Goal: Task Accomplishment & Management: Manage account settings

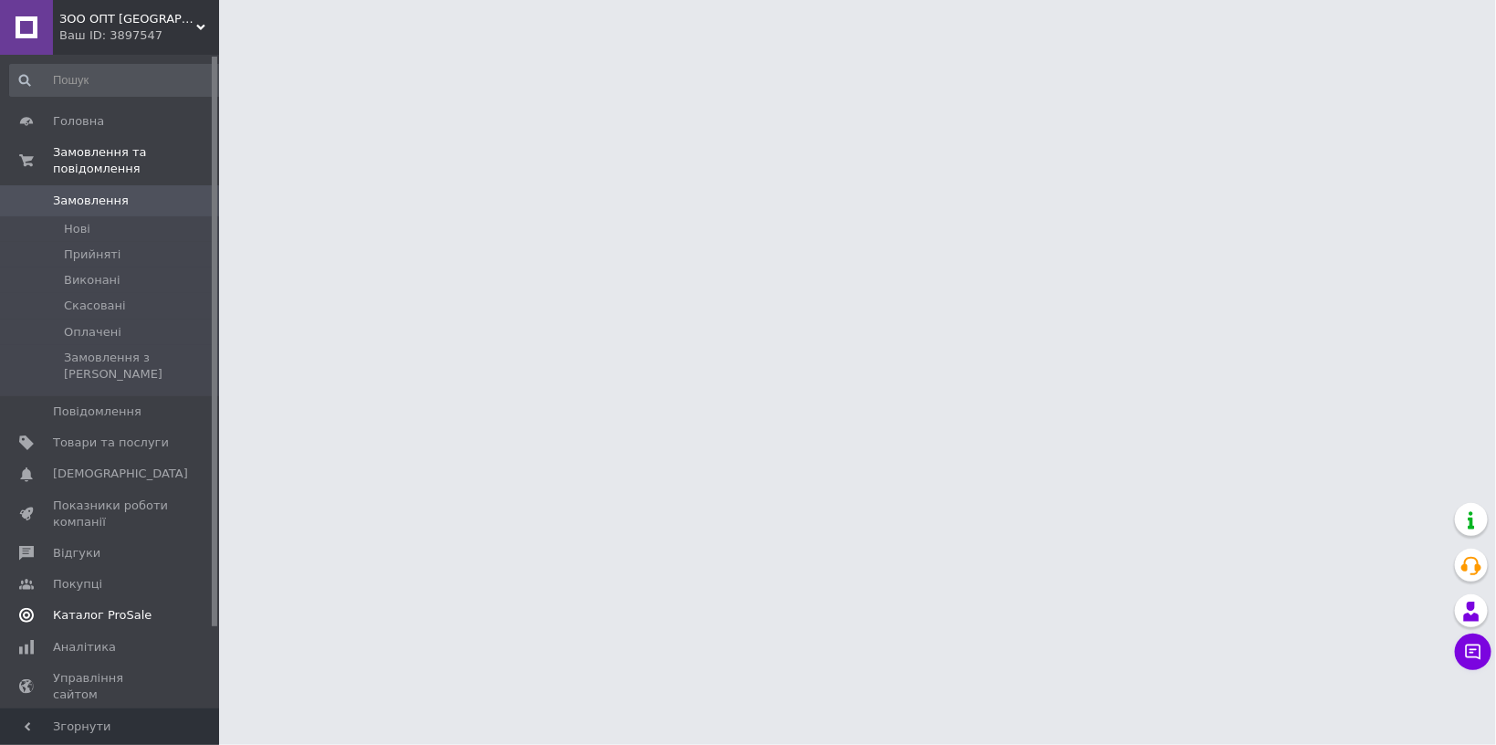
click at [131, 607] on span "Каталог ProSale" at bounding box center [102, 615] width 99 height 16
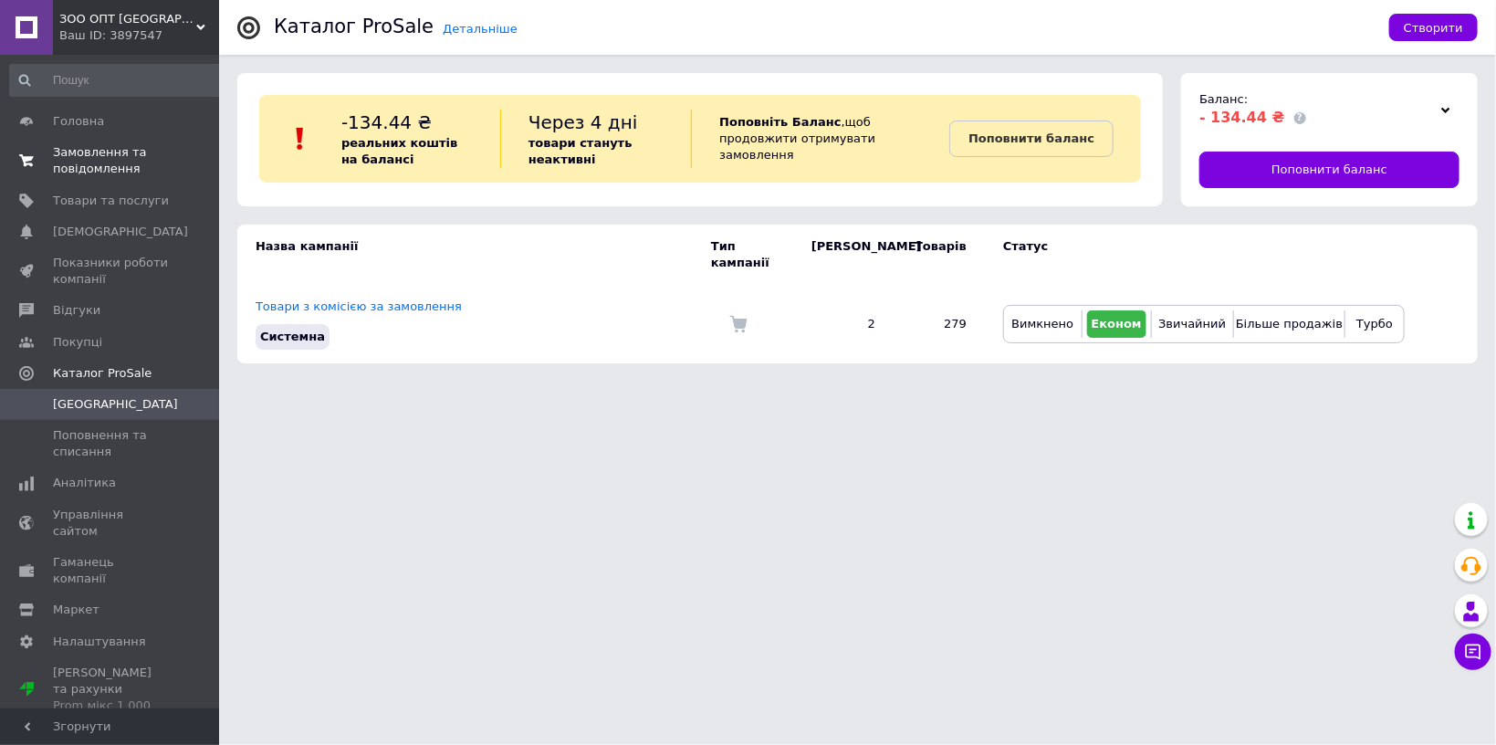
click at [148, 164] on span "Замовлення та повідомлення" at bounding box center [111, 160] width 116 height 33
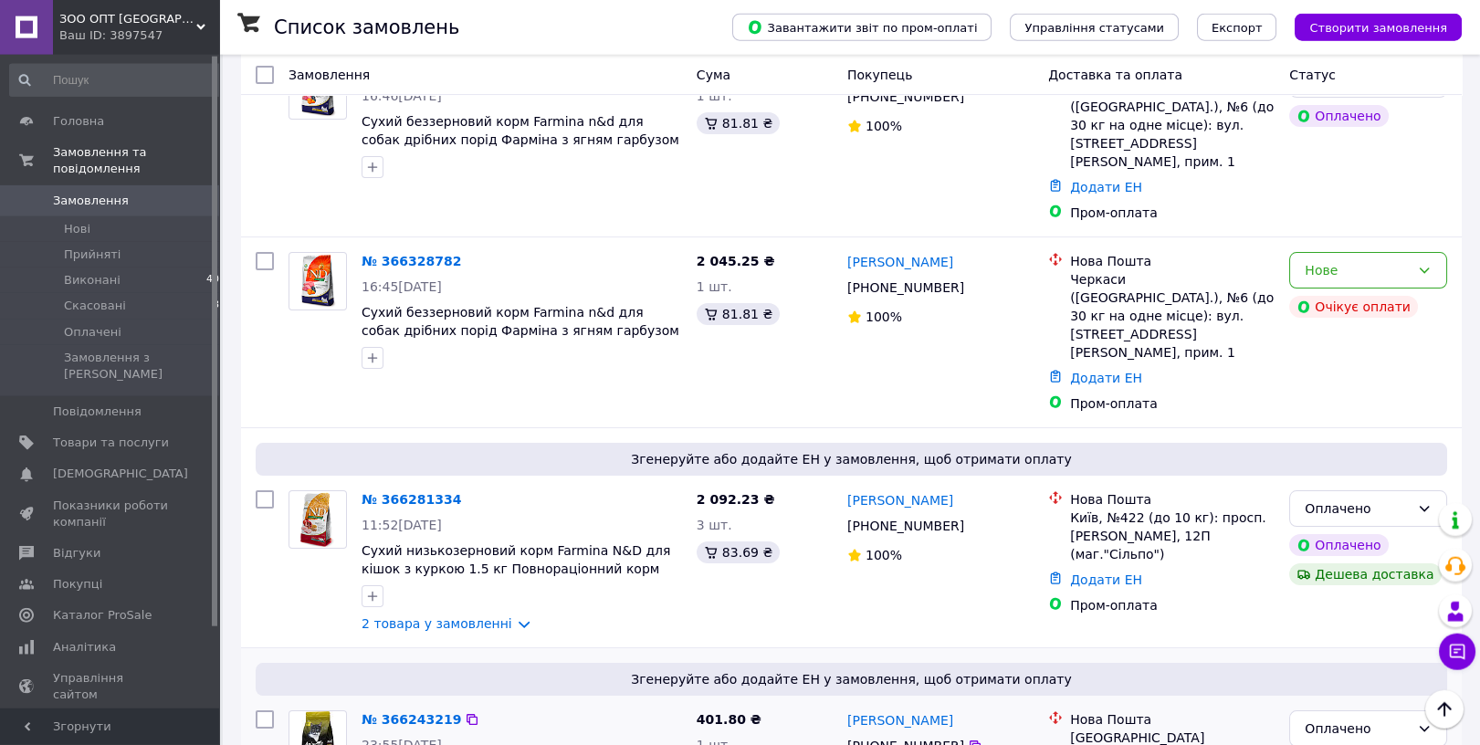
scroll to position [677, 0]
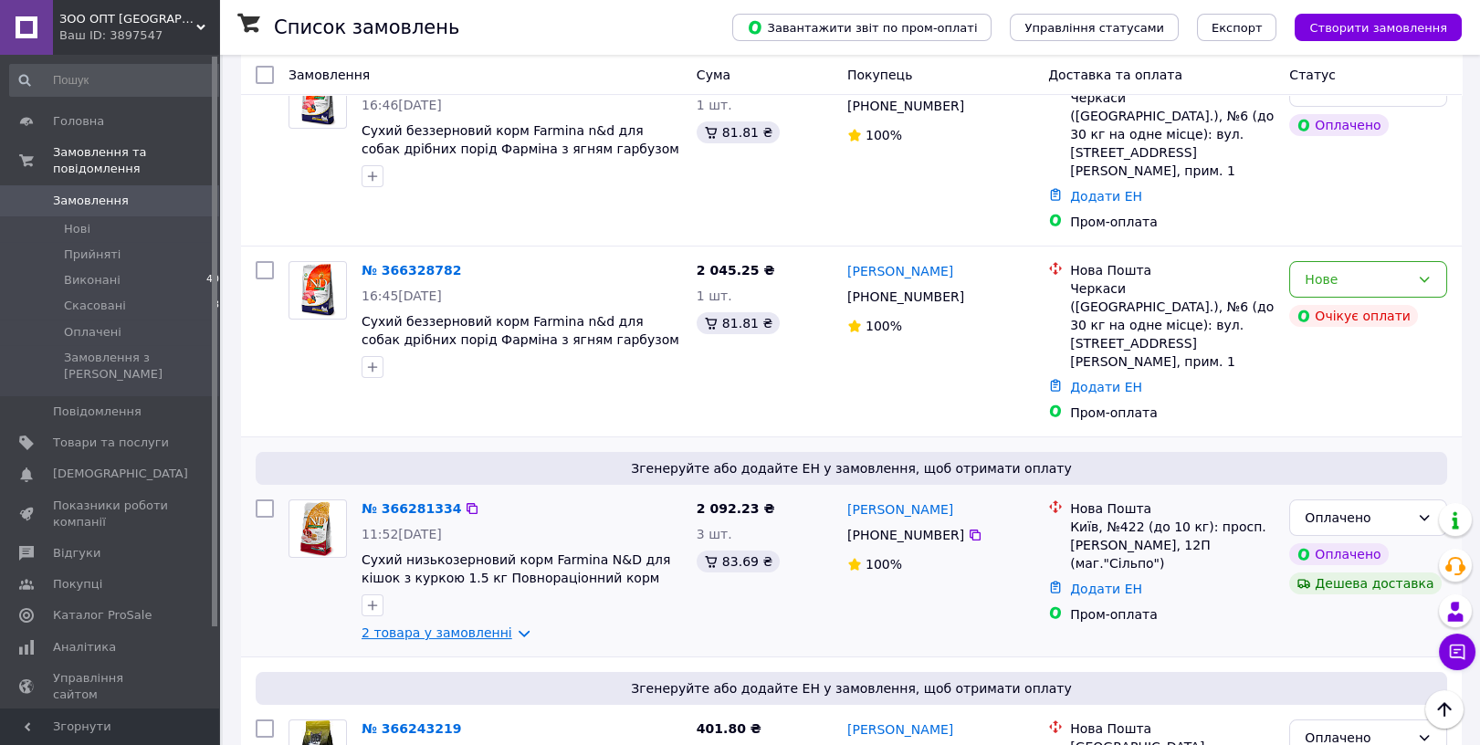
click at [468, 625] on link "2 товара у замовленні" at bounding box center [437, 632] width 151 height 15
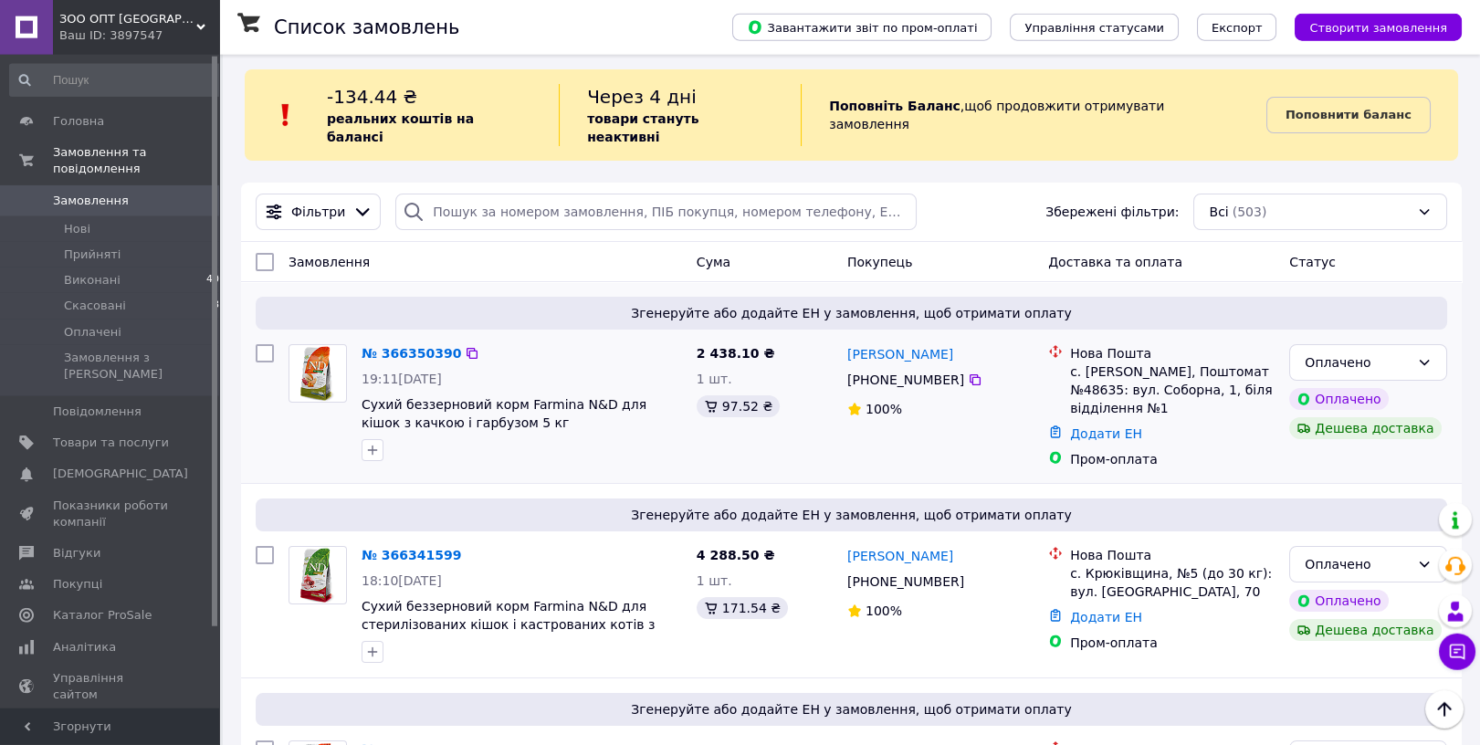
scroll to position [0, 0]
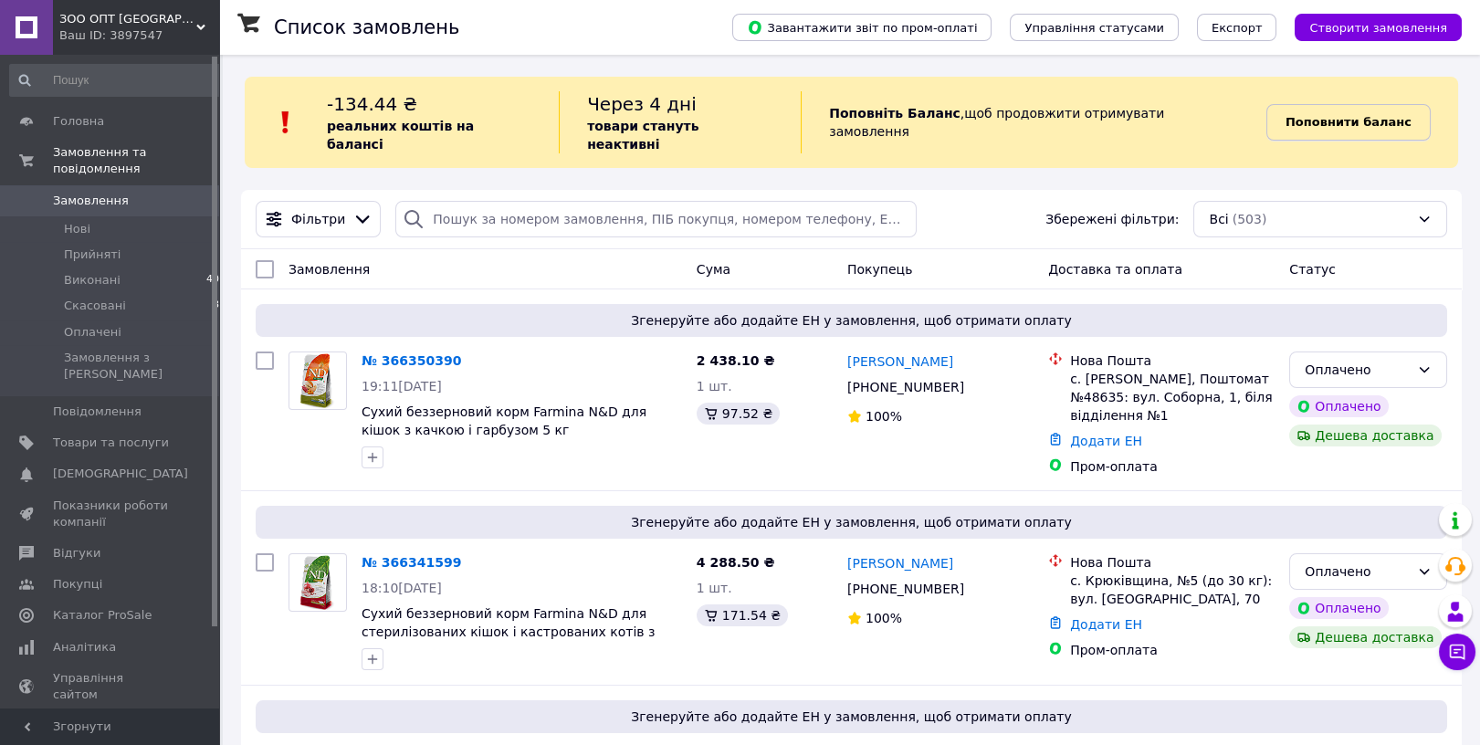
click at [1317, 115] on b "Поповнити баланс" at bounding box center [1348, 122] width 126 height 14
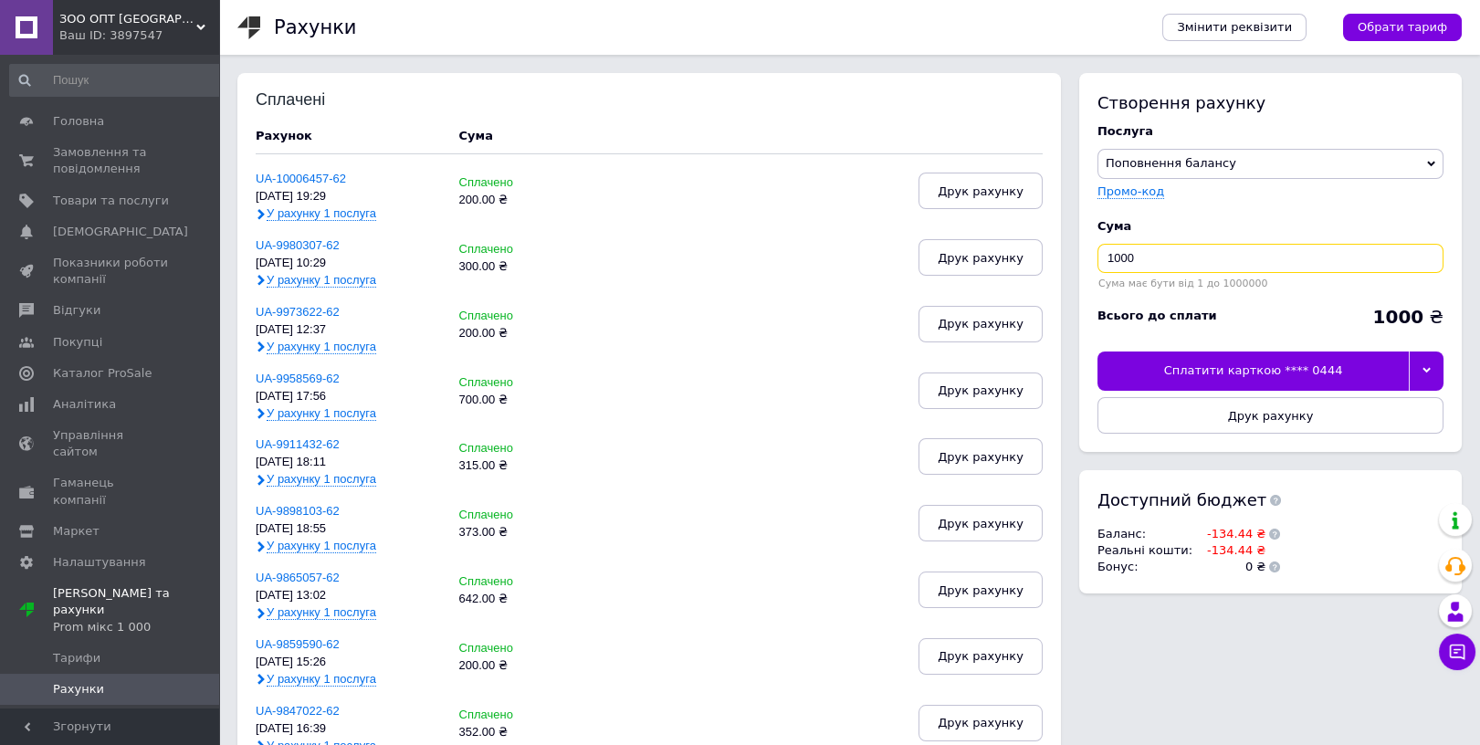
drag, startPoint x: 1161, startPoint y: 261, endPoint x: 1047, endPoint y: 261, distance: 114.1
click at [1097, 261] on input "1000" at bounding box center [1270, 258] width 346 height 29
type input "790"
click at [1431, 361] on div at bounding box center [1426, 370] width 35 height 38
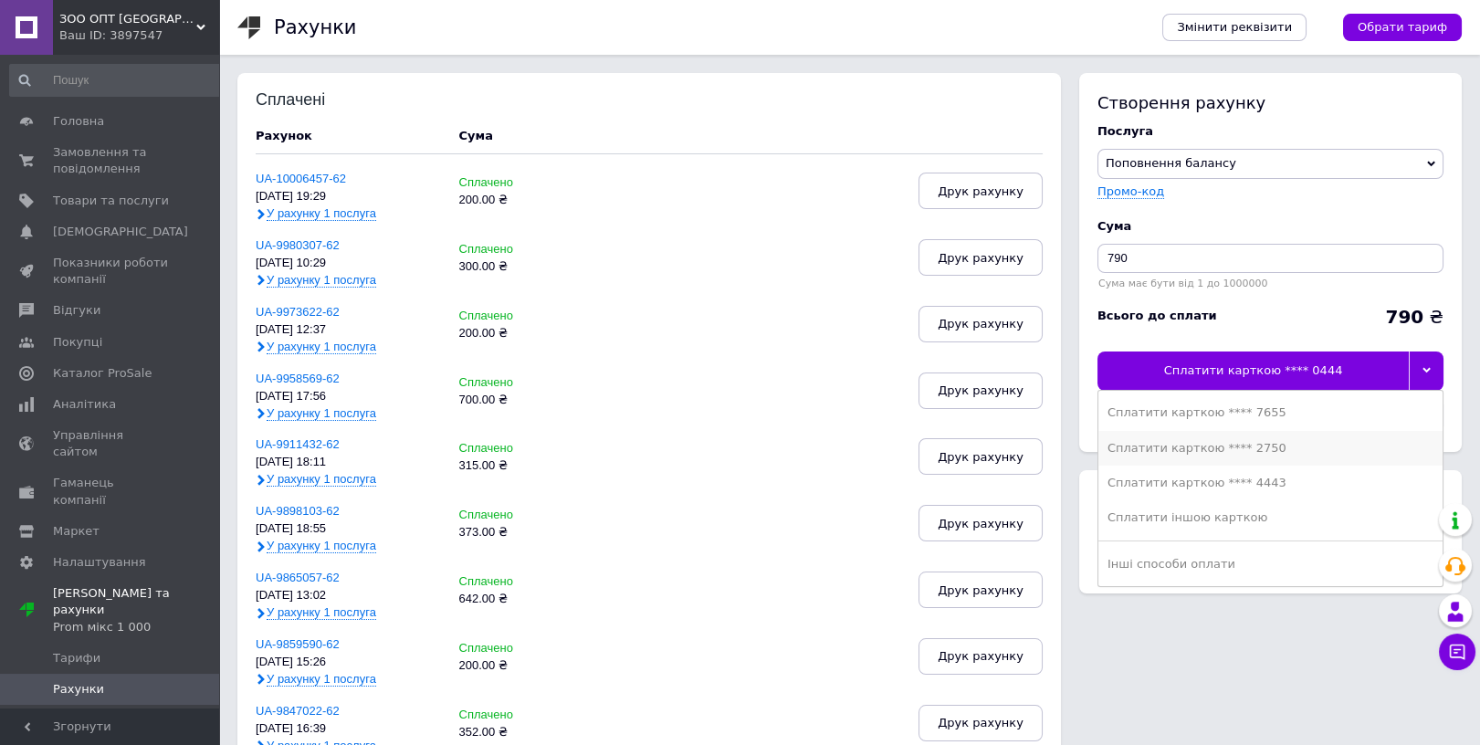
click at [1295, 443] on div "Сплатити карткою **** 2750" at bounding box center [1270, 448] width 326 height 16
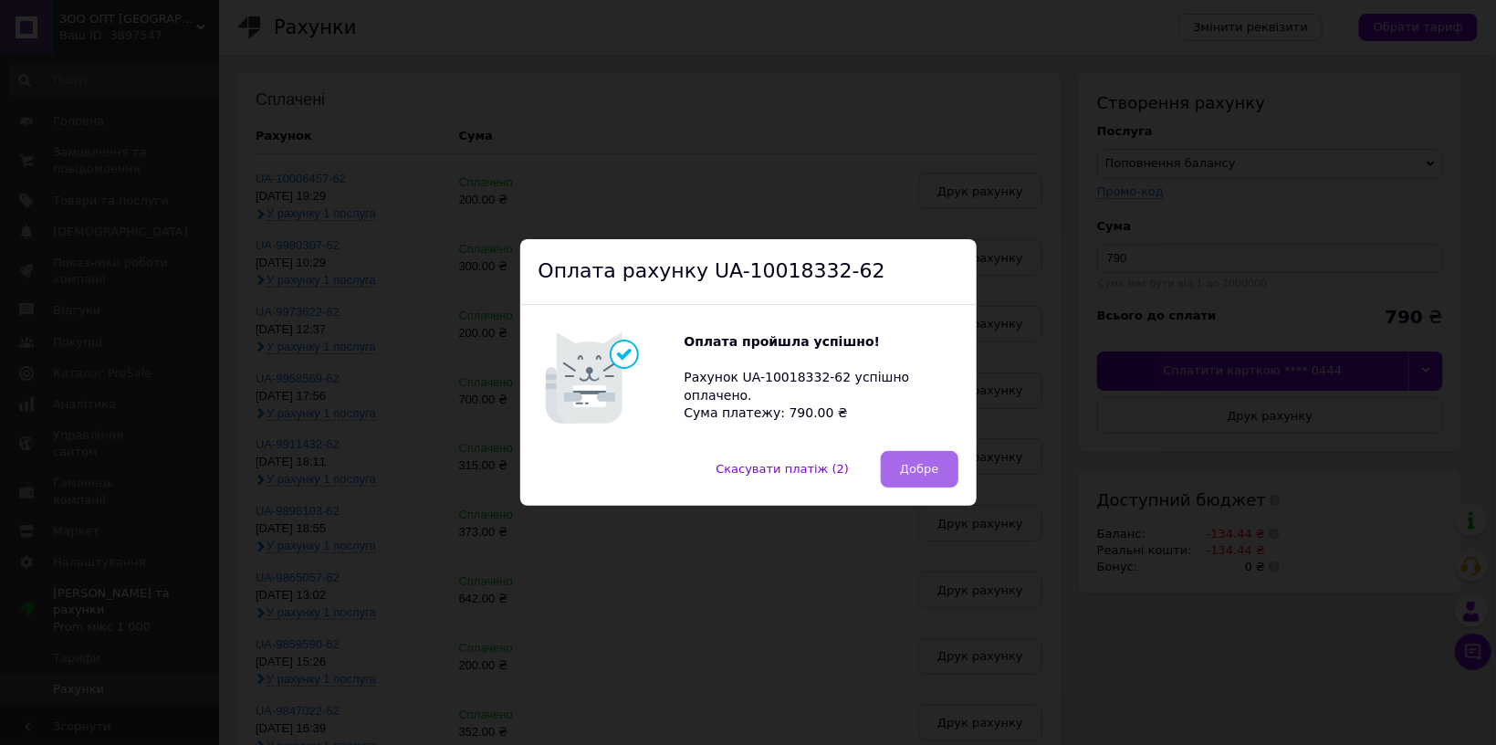
click at [915, 465] on span "Добре" at bounding box center [919, 469] width 38 height 14
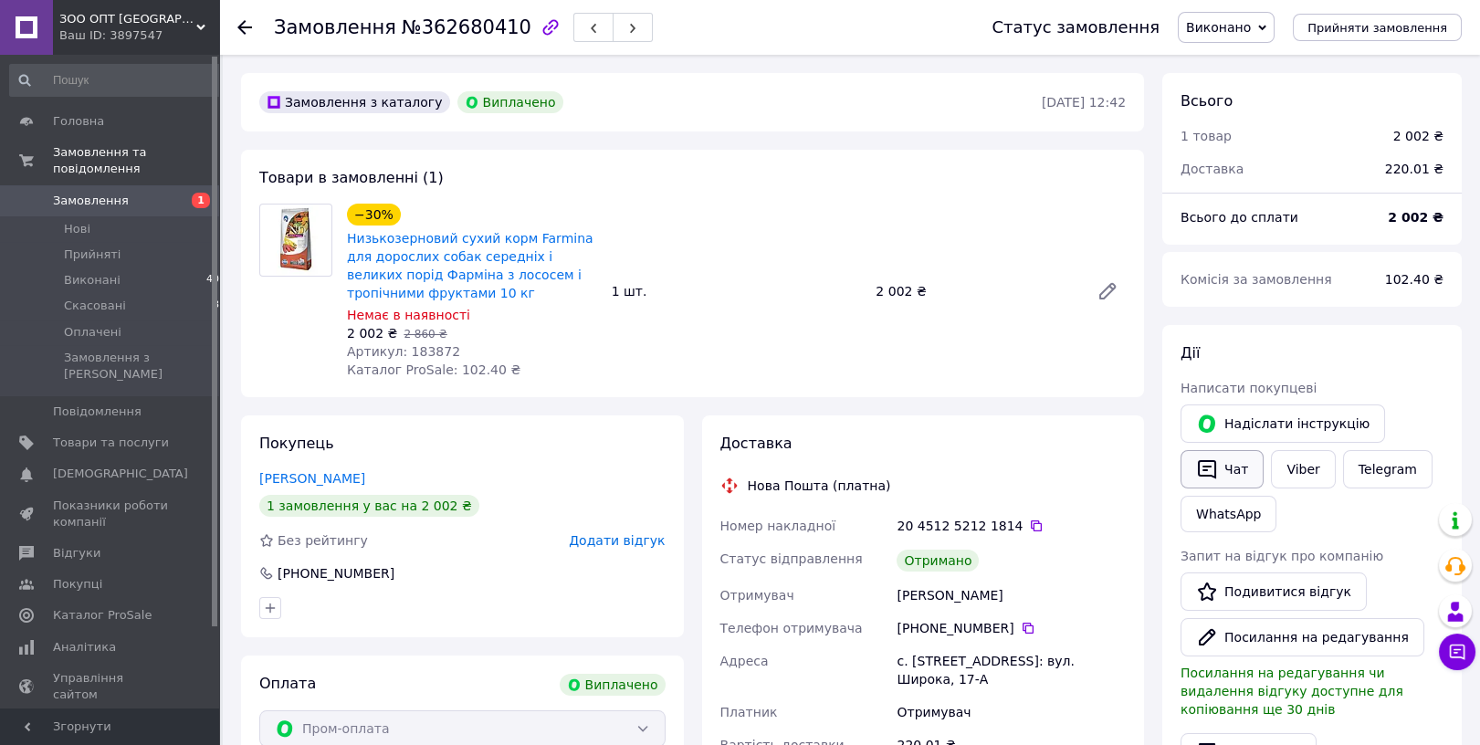
click at [1234, 464] on button "Чат" at bounding box center [1221, 469] width 83 height 38
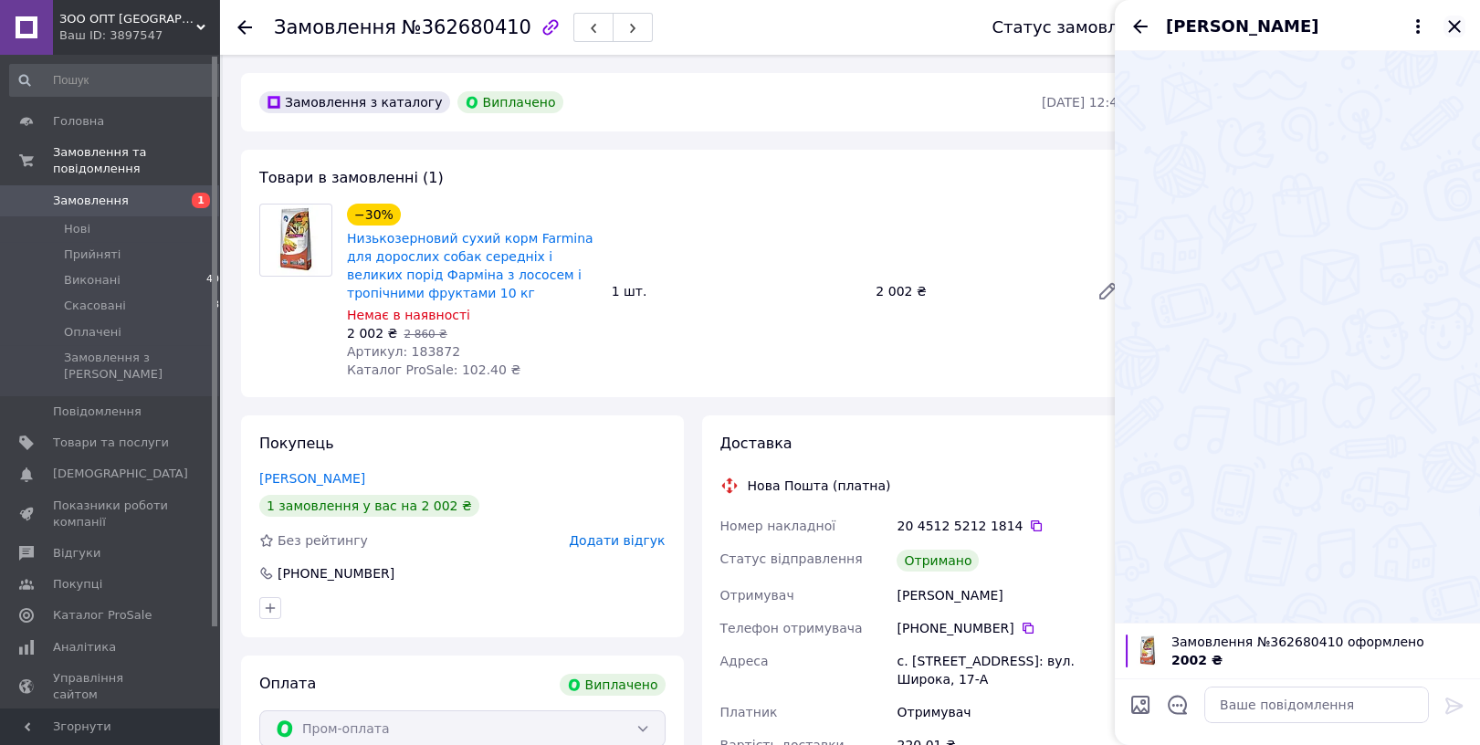
click at [1452, 27] on icon "Закрити" at bounding box center [1454, 26] width 12 height 12
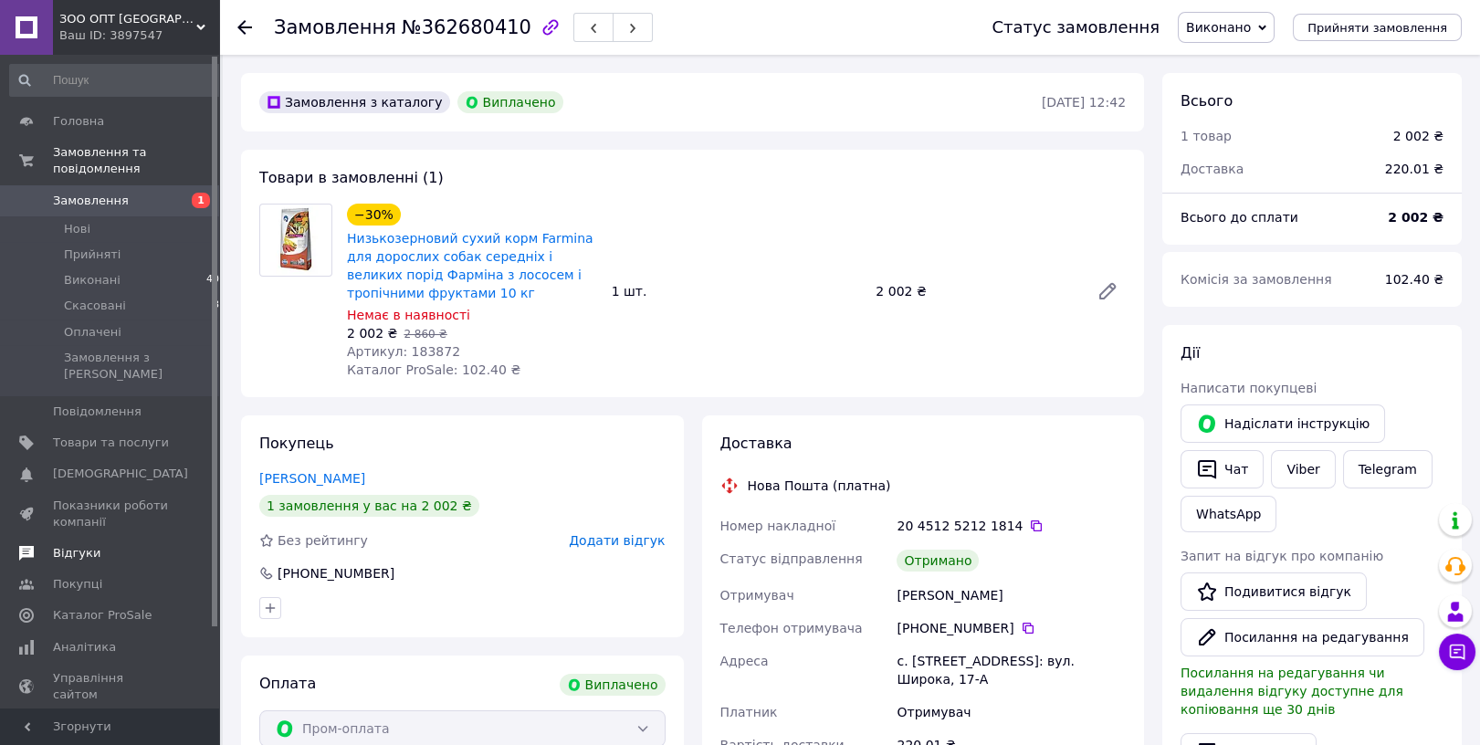
click at [113, 545] on span "Відгуки" at bounding box center [111, 553] width 116 height 16
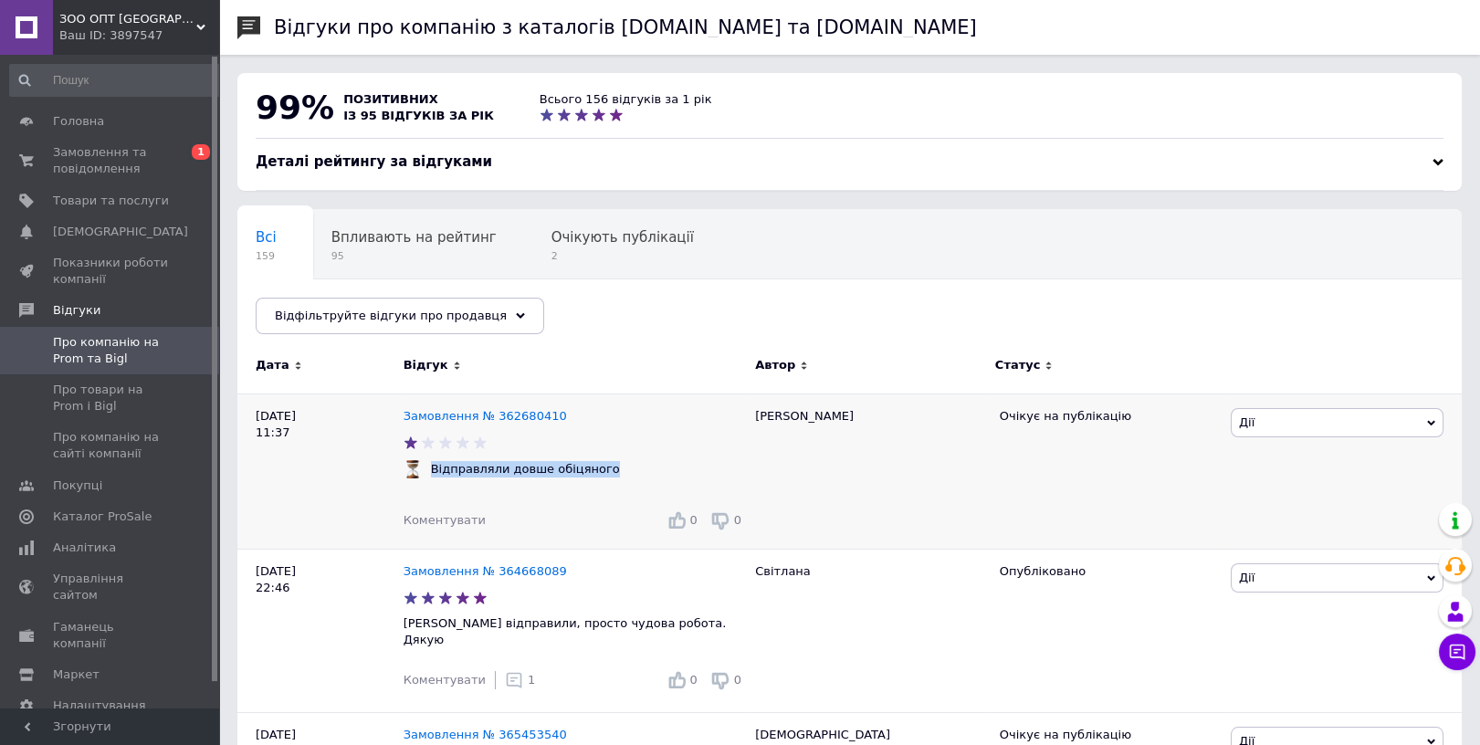
drag, startPoint x: 616, startPoint y: 472, endPoint x: 428, endPoint y: 468, distance: 188.1
click at [428, 468] on div "Відправляли довше обіцяного" at bounding box center [574, 469] width 351 height 18
click at [463, 416] on link "Замовлення № 362680410" at bounding box center [484, 416] width 163 height 14
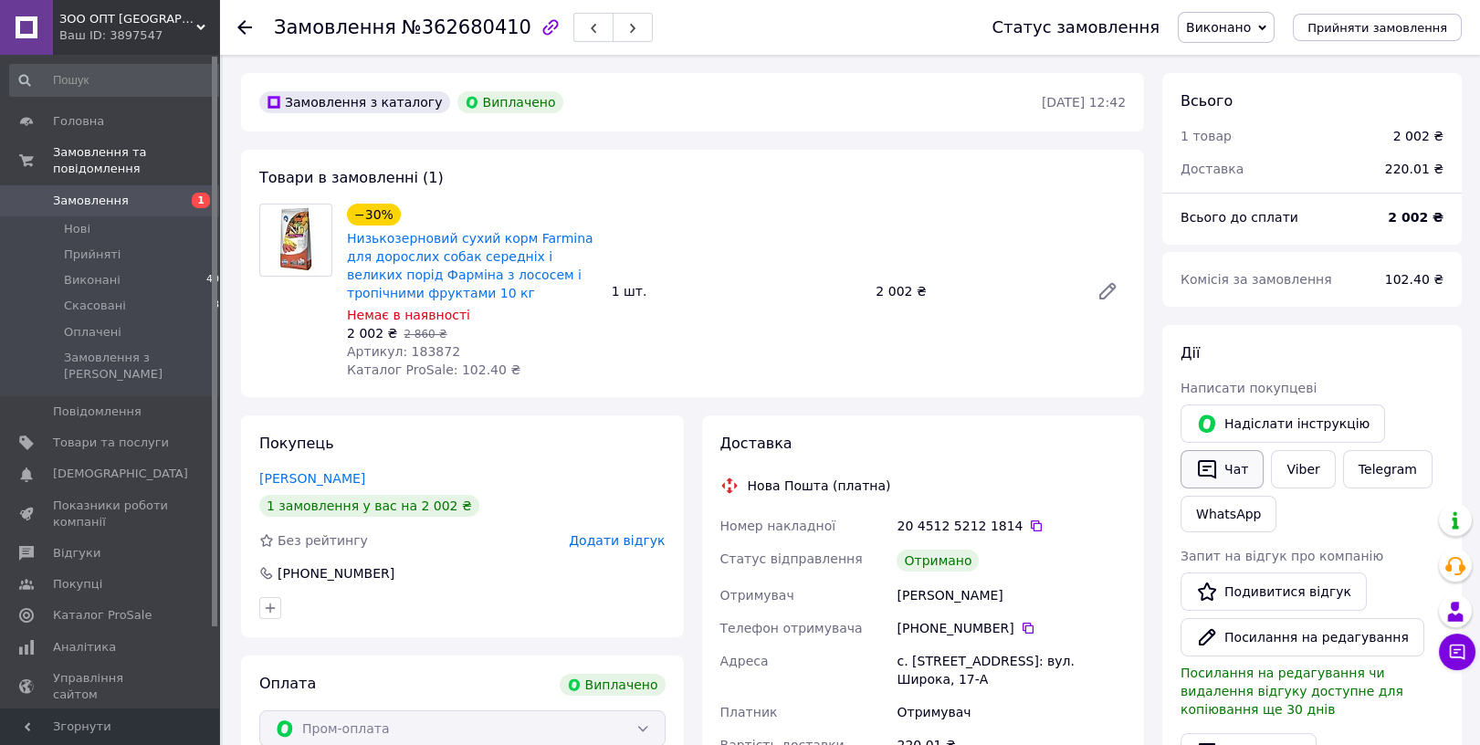
click at [1228, 476] on button "Чат" at bounding box center [1221, 469] width 83 height 38
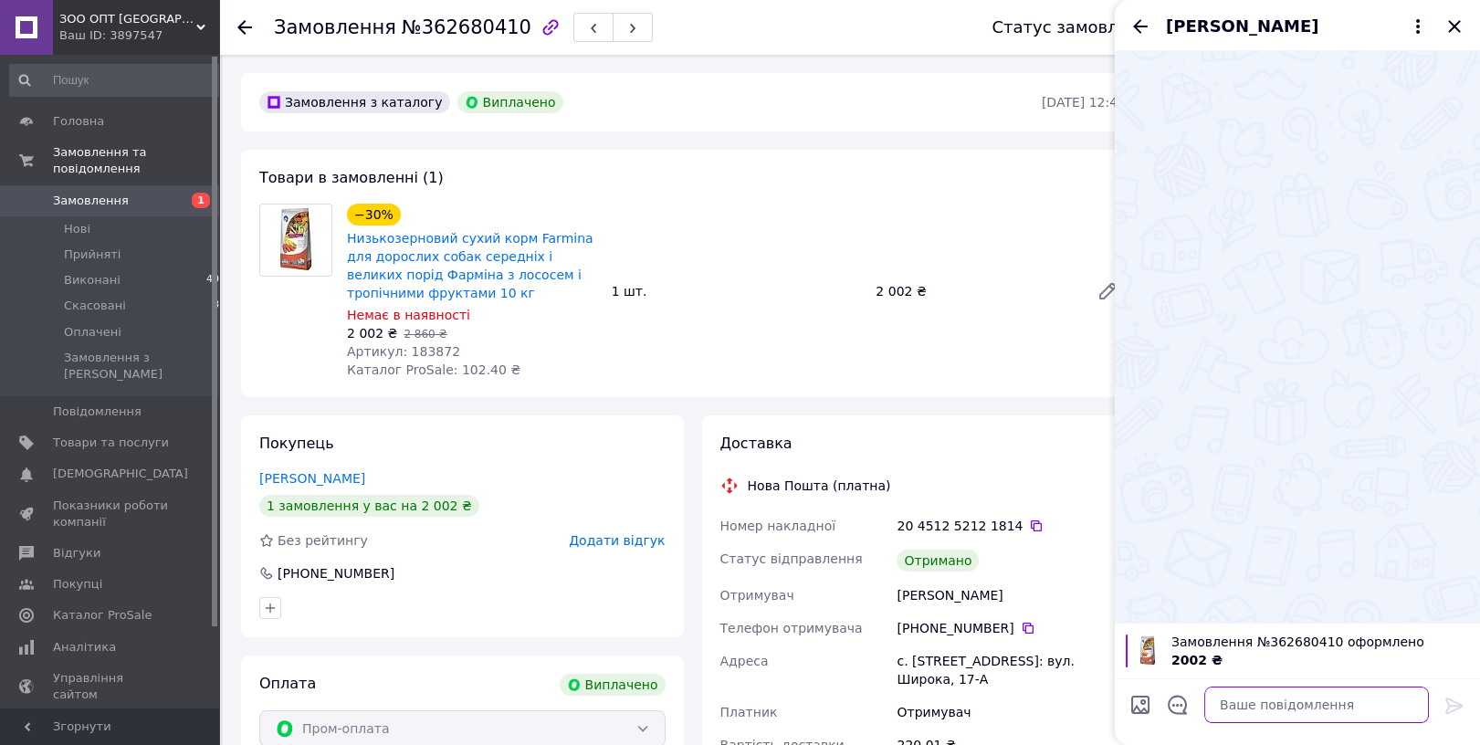
click at [1258, 696] on textarea at bounding box center [1316, 704] width 225 height 37
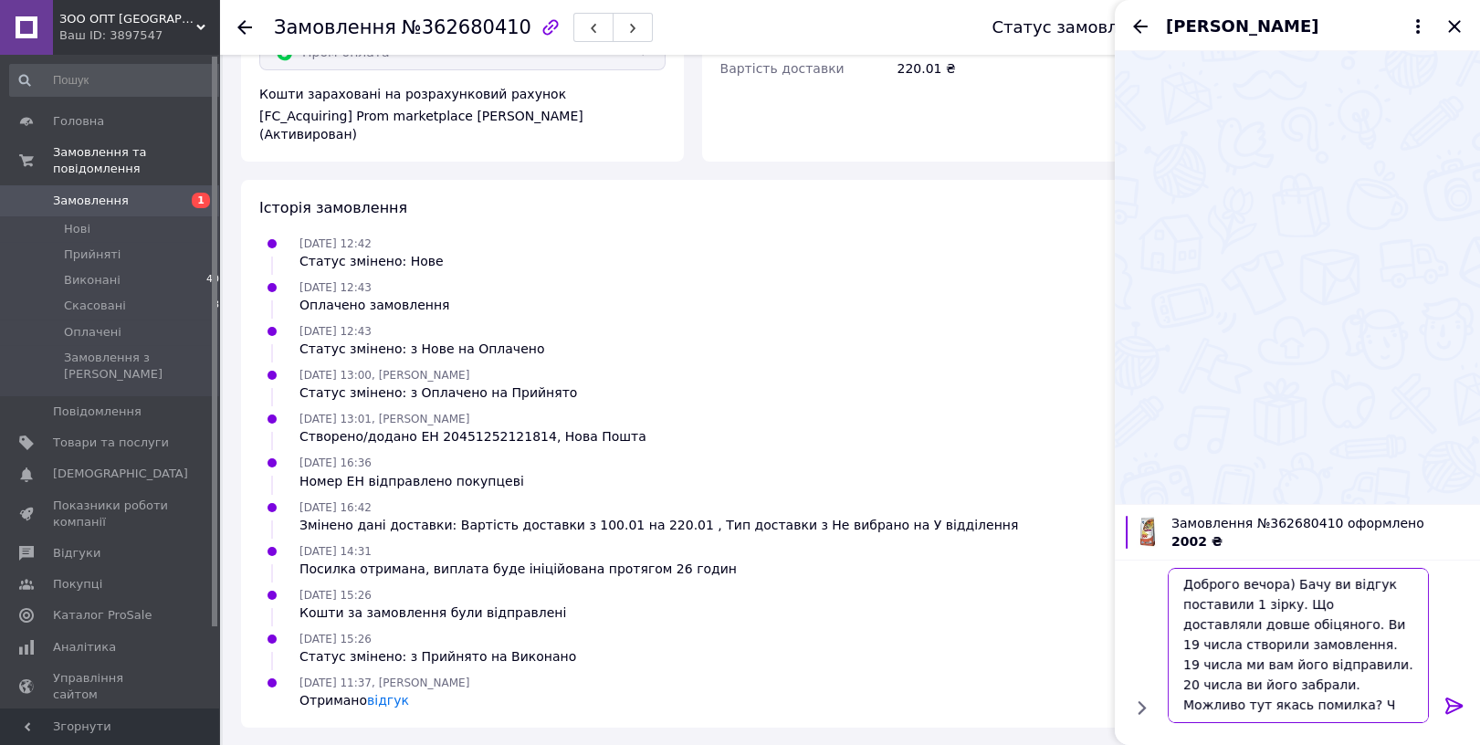
scroll to position [1, 0]
type textarea "Доброго вечора) Бачу ви відгук поставили 1 зірку. Що доставляли довше обіцяного…"
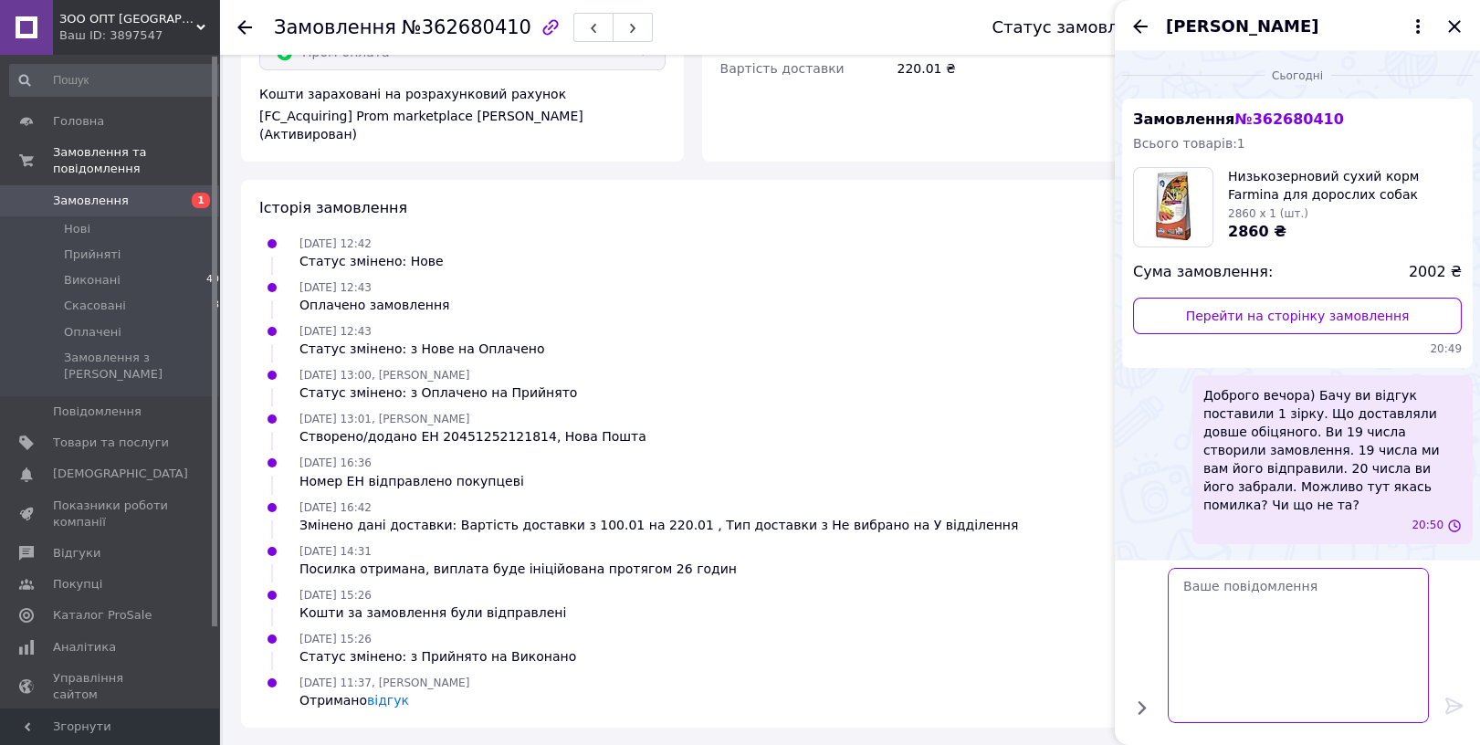
scroll to position [0, 0]
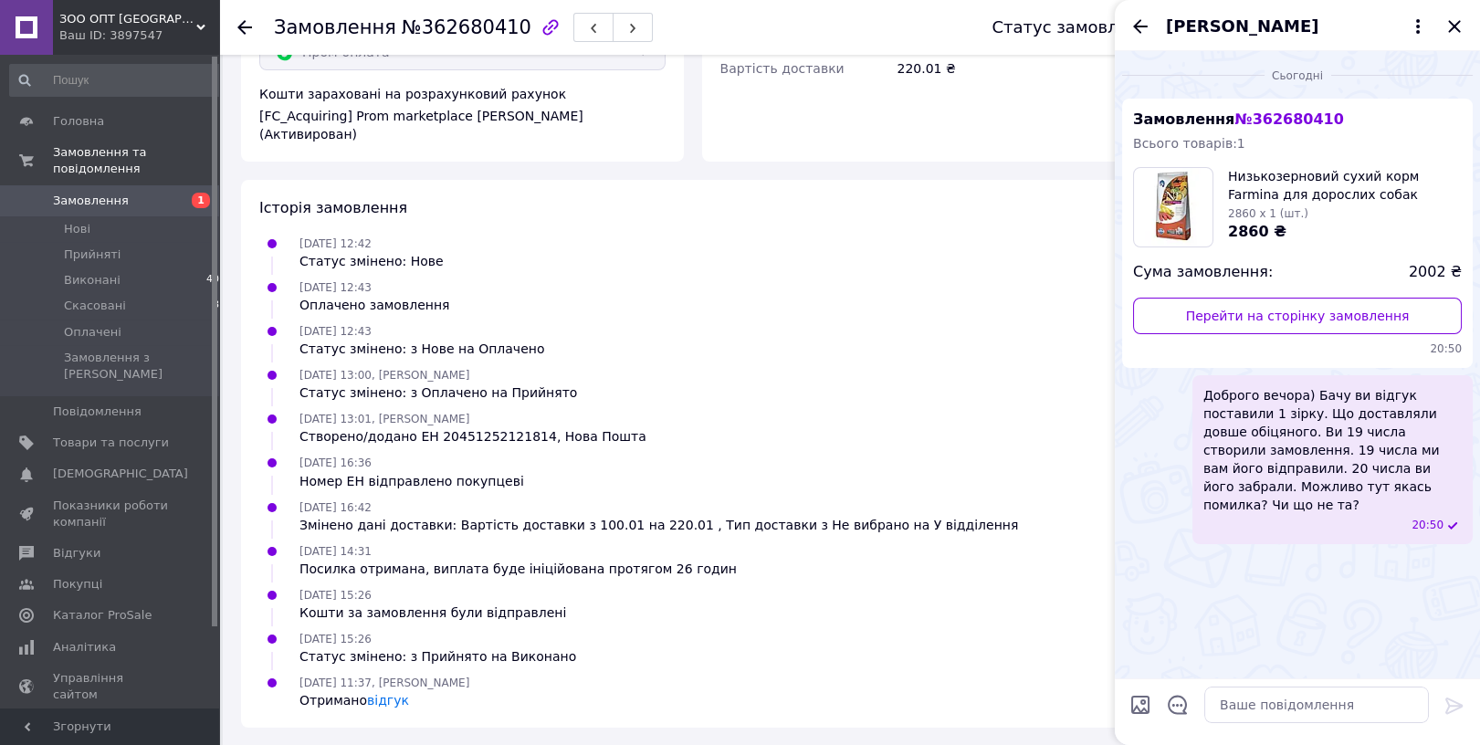
click at [1319, 432] on span "Доброго вечора) Бачу ви відгук поставили 1 зірку. Що доставляли довше обіцяного…" at bounding box center [1332, 450] width 258 height 128
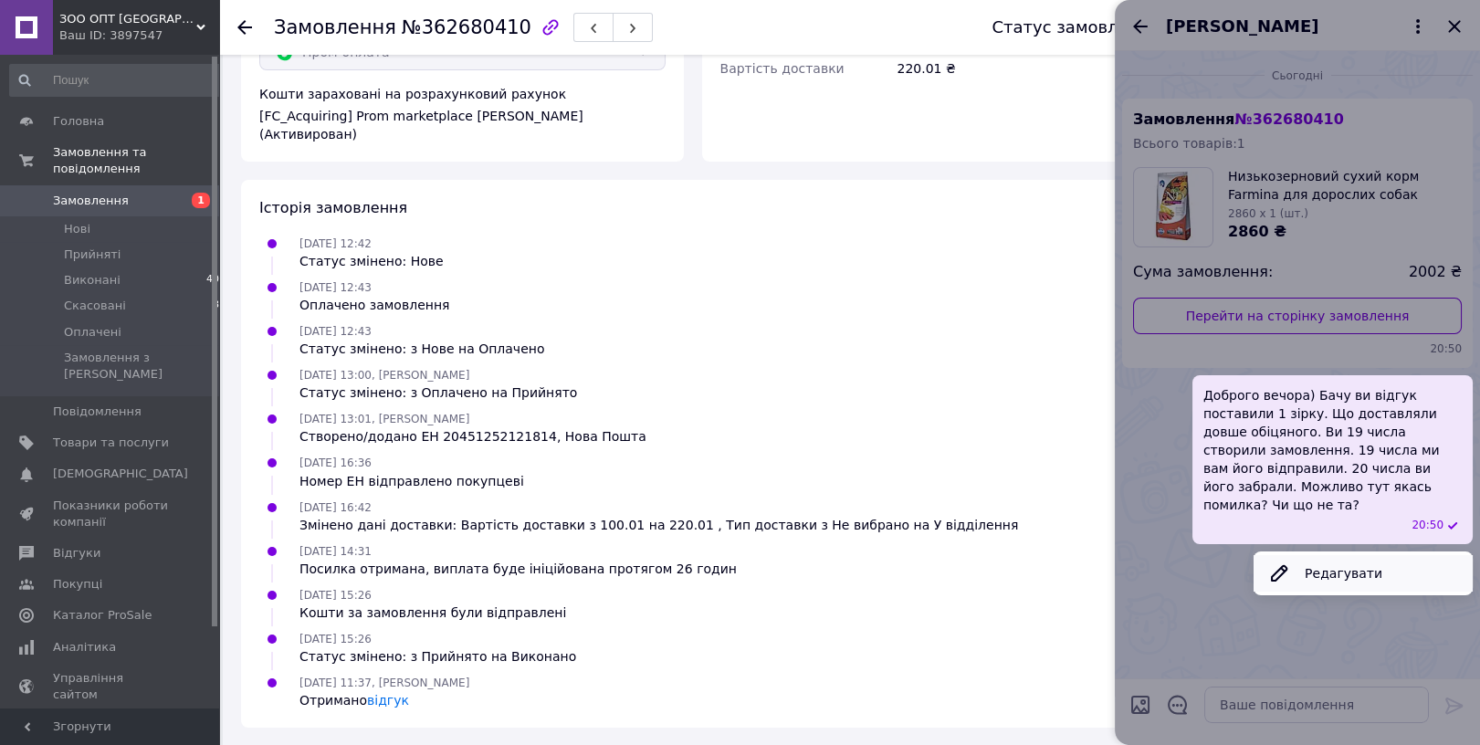
click at [1324, 555] on button "Редагувати" at bounding box center [1362, 573] width 219 height 37
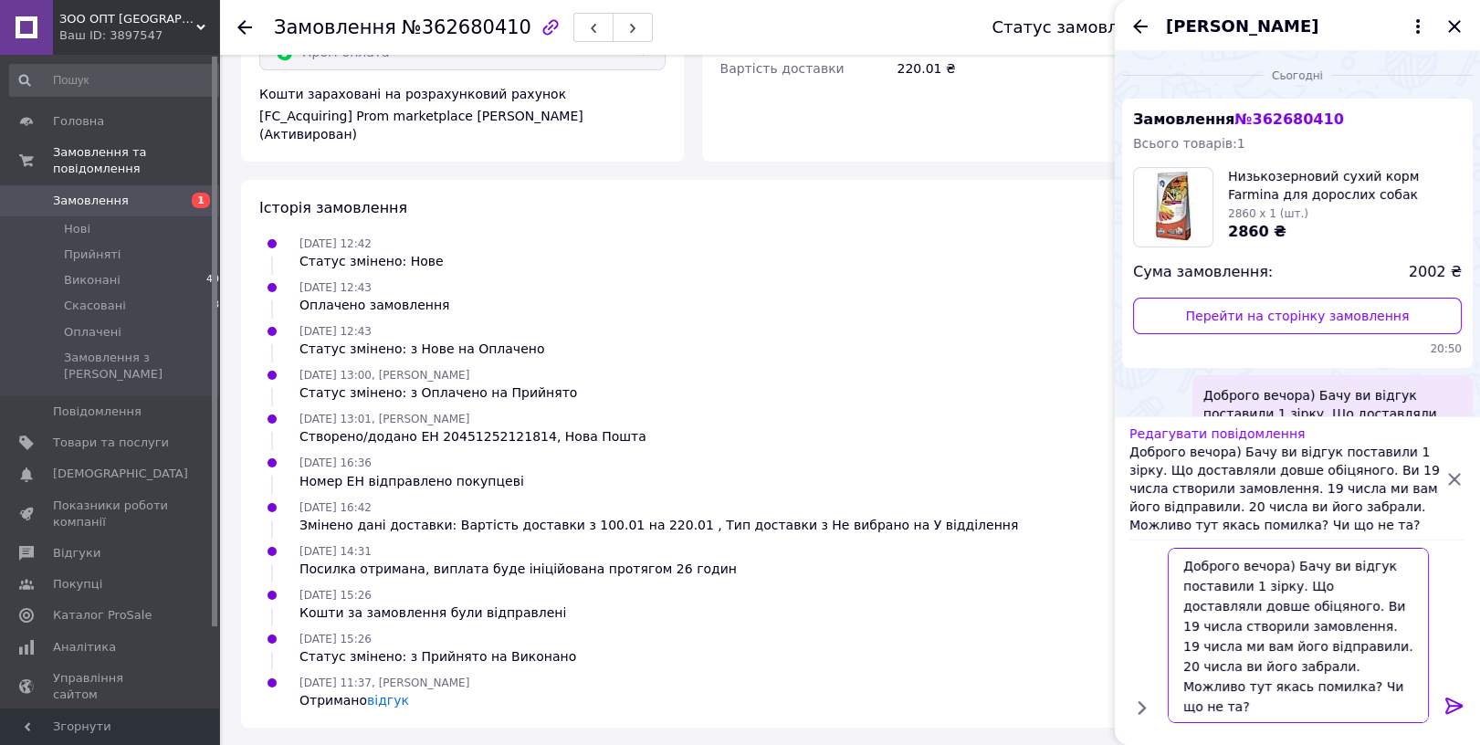
click at [1309, 687] on textarea "Доброго вечора) Бачу ви відгук поставили 1 зірку. Що доставляли довше обіцяного…" at bounding box center [1298, 635] width 261 height 175
type textarea "Доброго вечора) Бачу ви відгук поставили 1 зірку. Що доставляли довше обіцяного…"
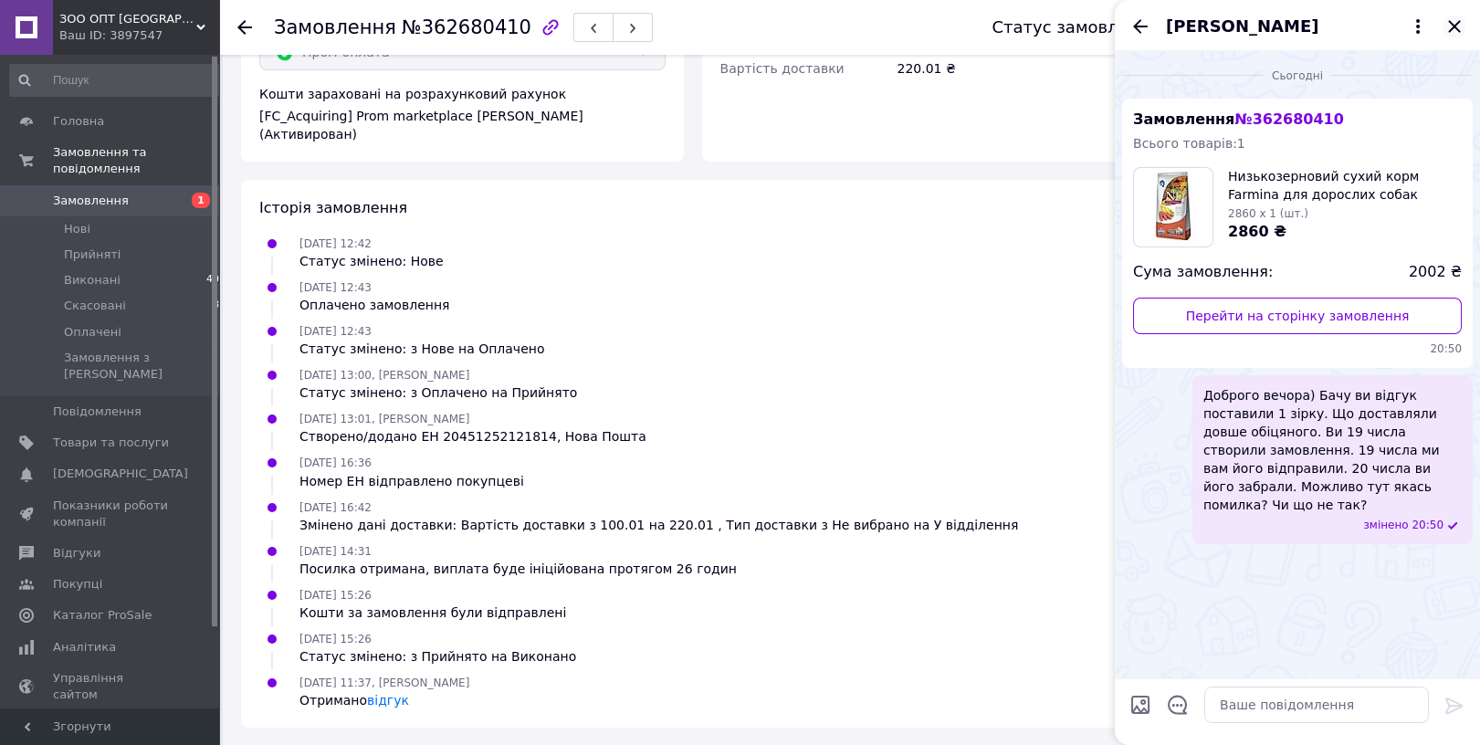
click at [1461, 31] on icon "Закрити" at bounding box center [1454, 27] width 22 height 22
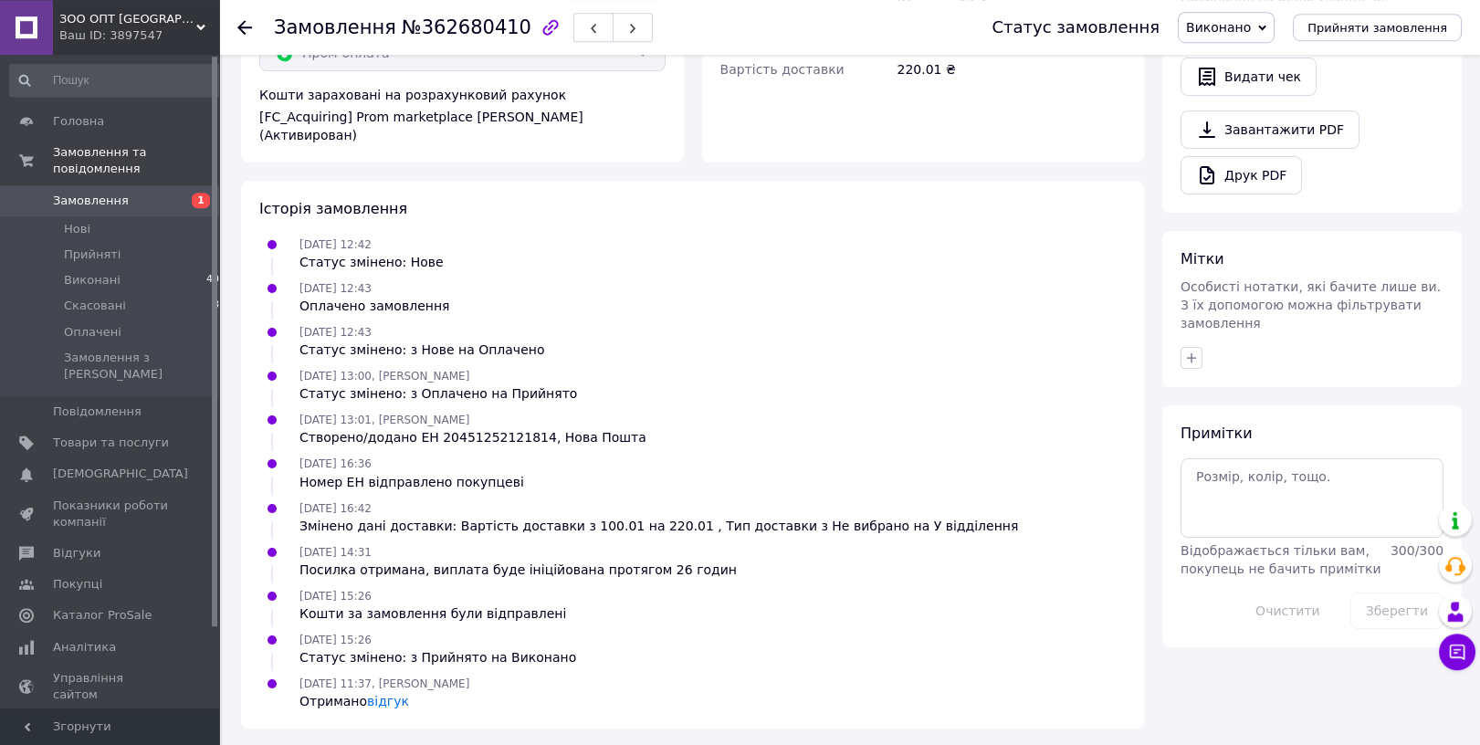
scroll to position [676, 0]
click at [391, 703] on link "відгук" at bounding box center [388, 700] width 42 height 15
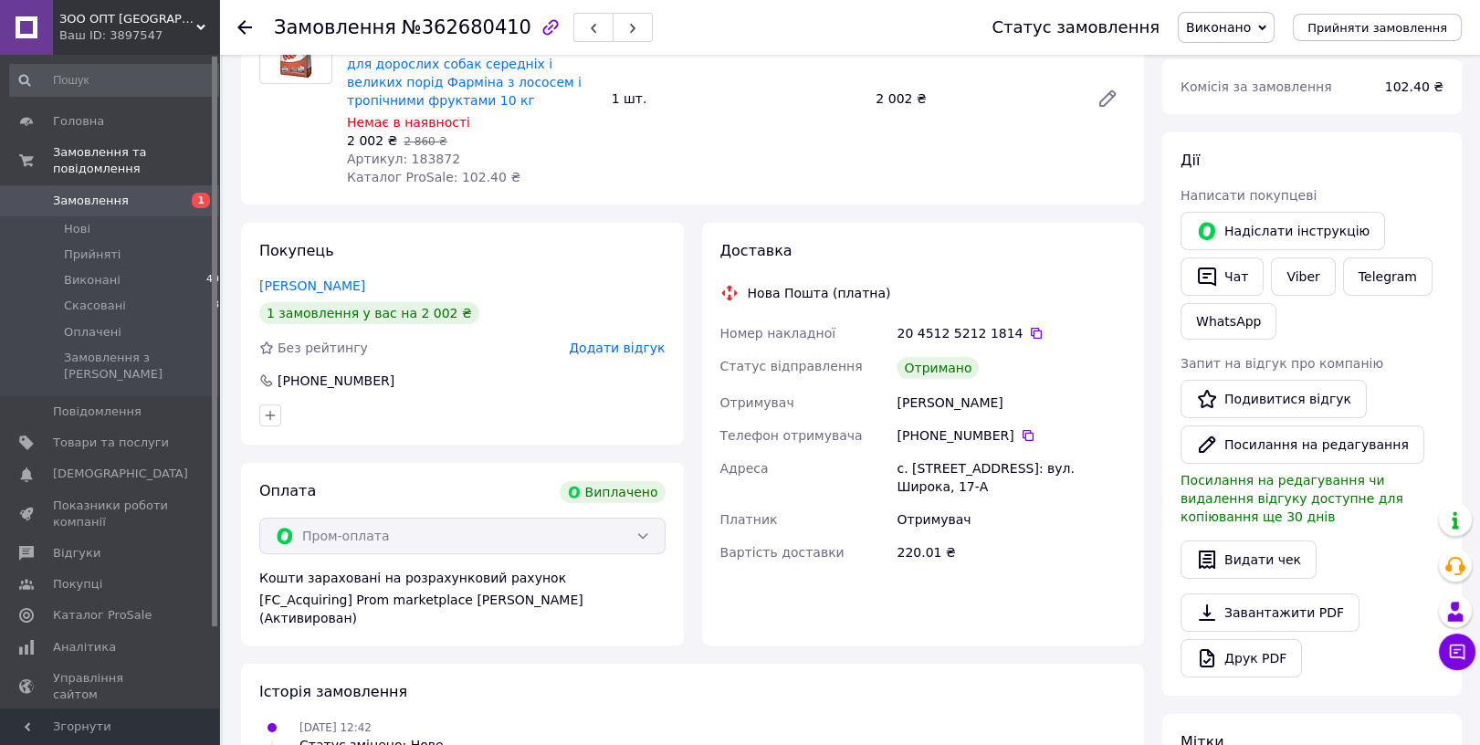
scroll to position [0, 0]
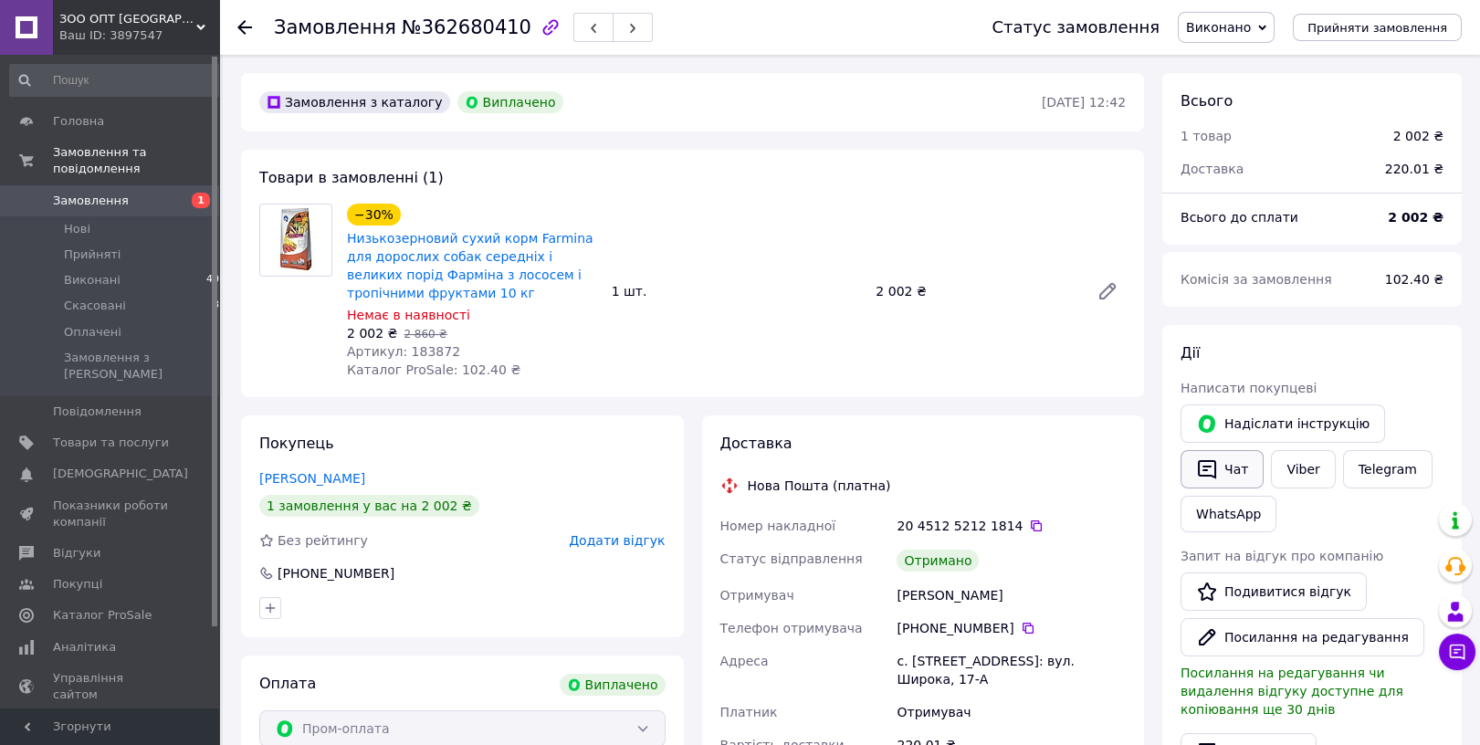
click at [1213, 464] on icon "button" at bounding box center [1207, 469] width 22 height 22
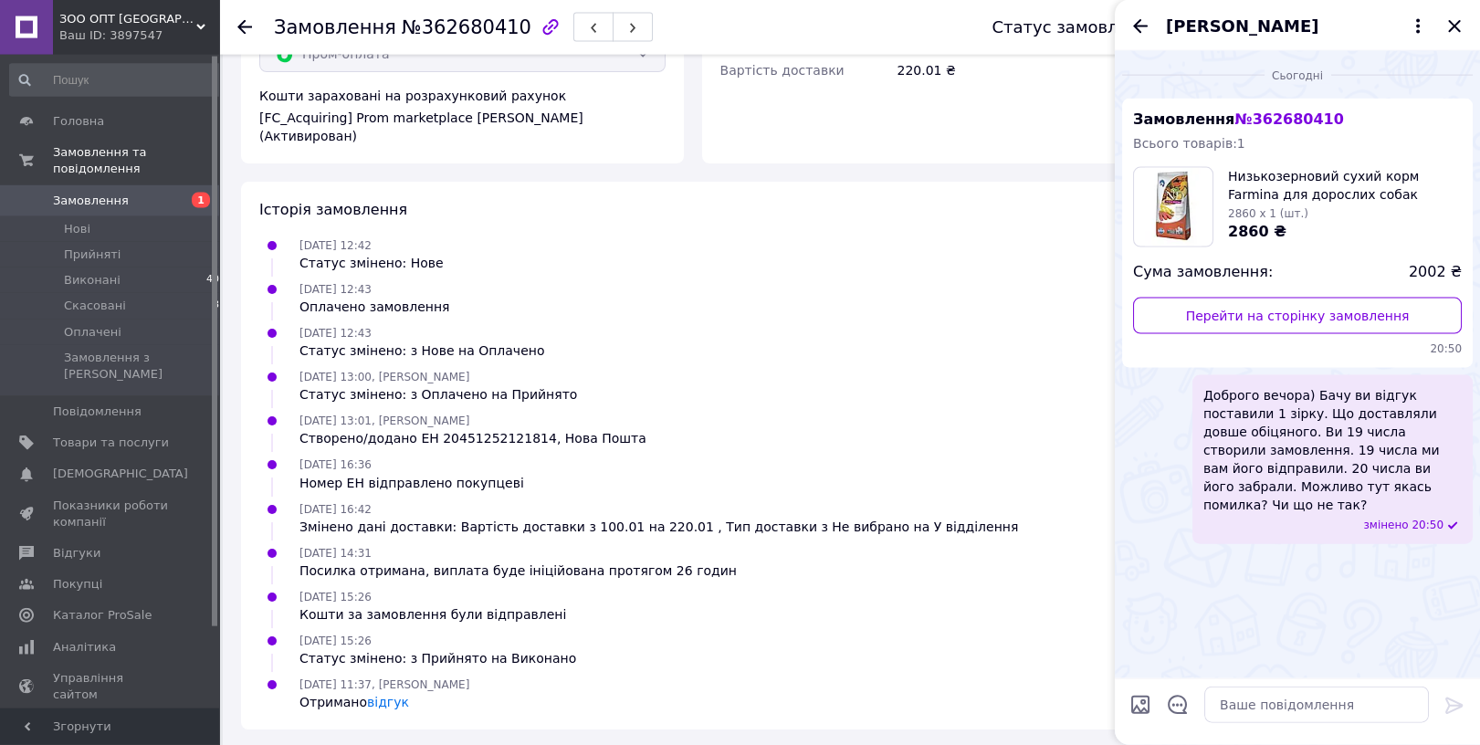
scroll to position [676, 0]
click at [98, 545] on span "Відгуки" at bounding box center [111, 553] width 116 height 16
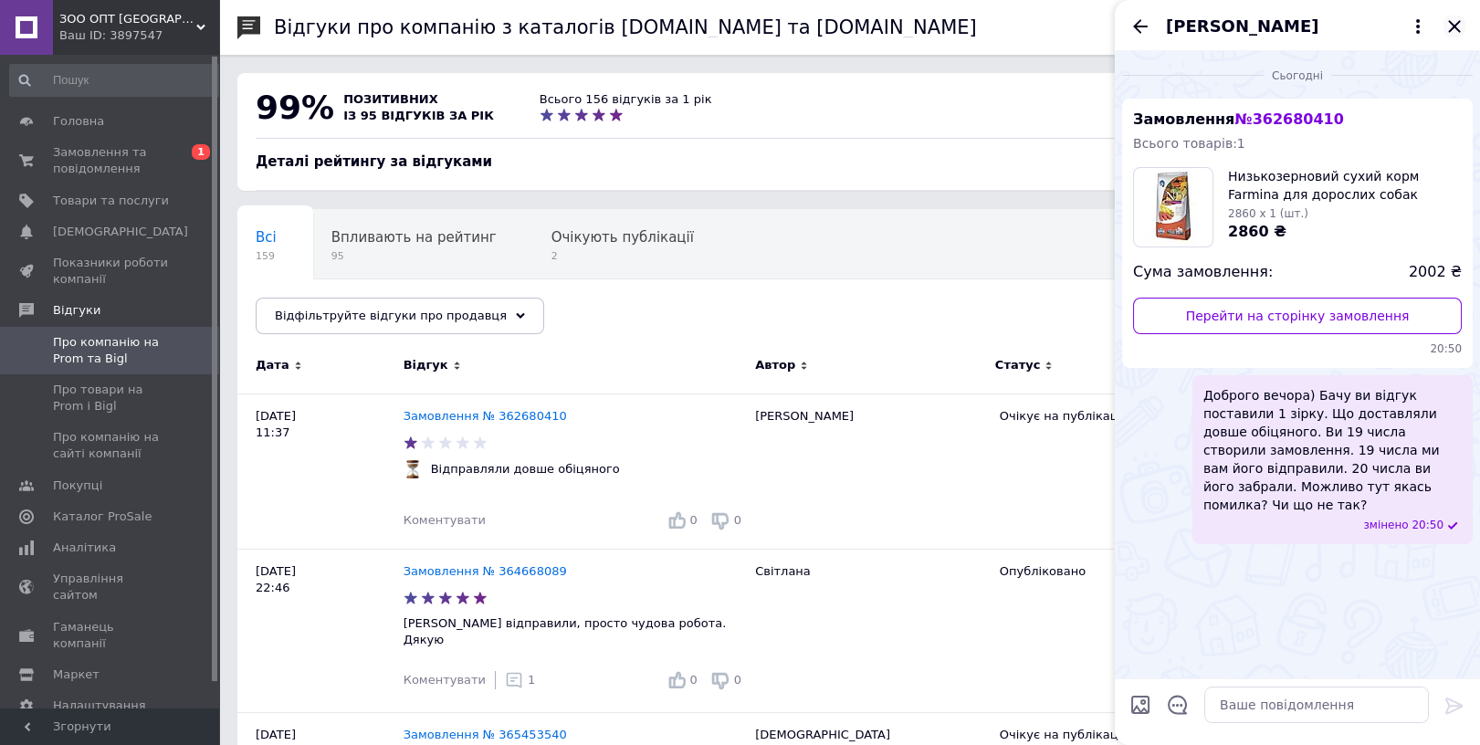
click at [1456, 26] on icon "Закрити" at bounding box center [1454, 27] width 22 height 22
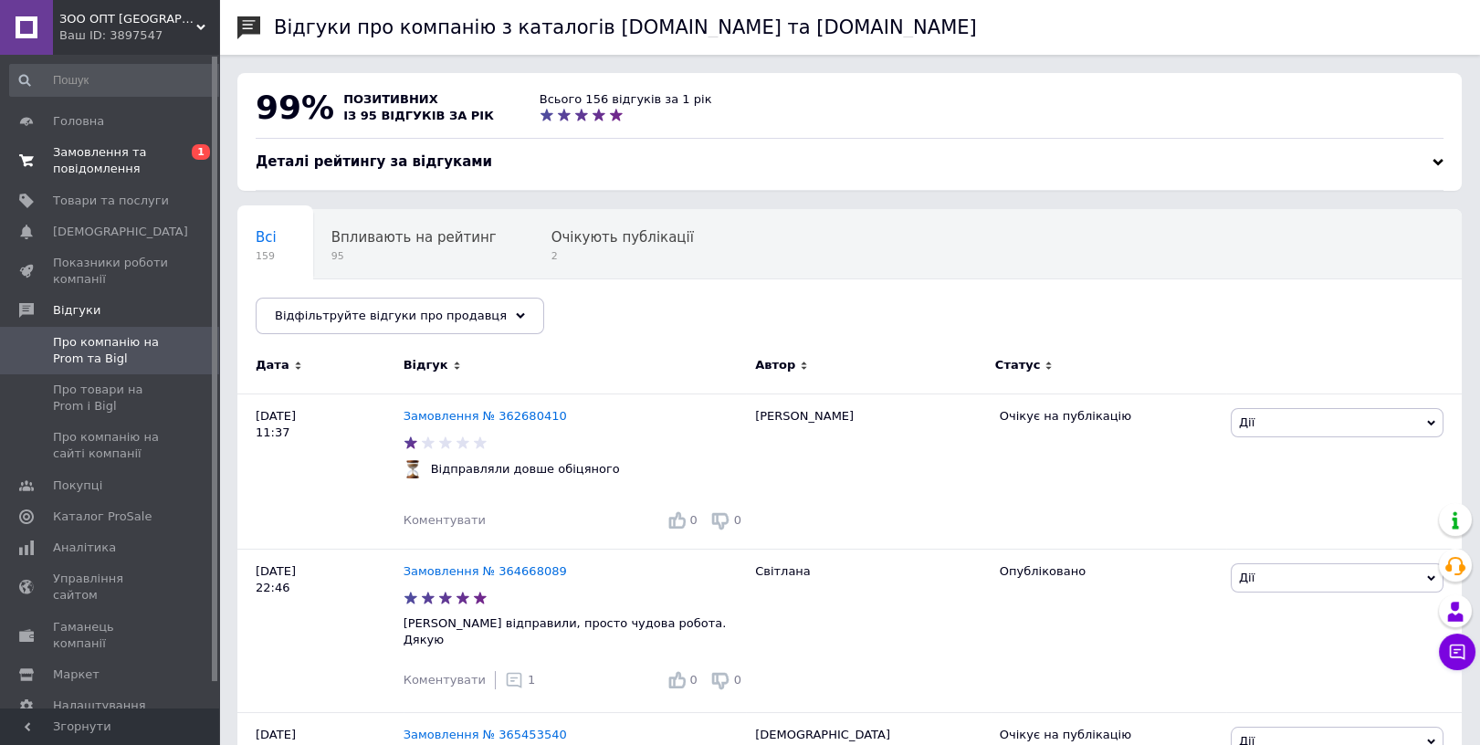
click at [140, 162] on span "Замовлення та повідомлення" at bounding box center [111, 160] width 116 height 33
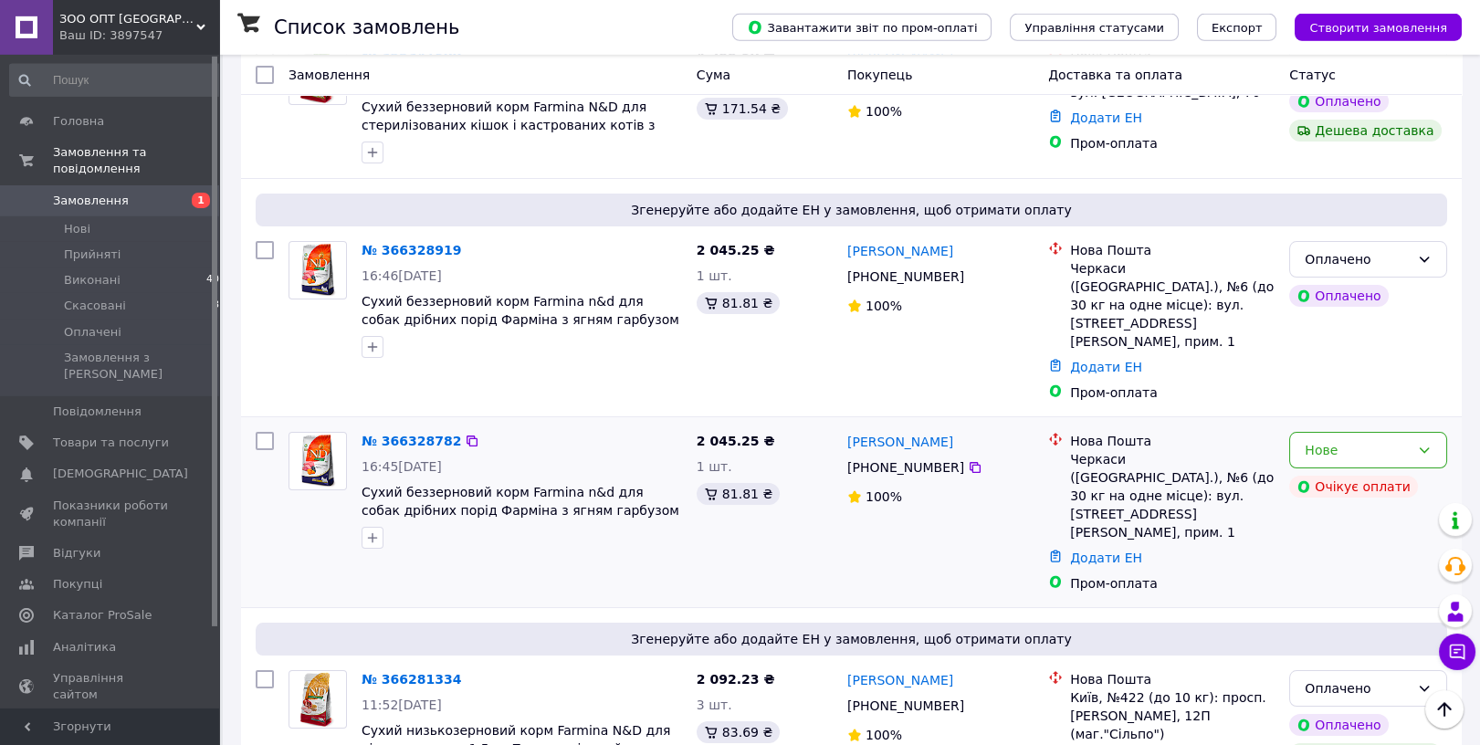
scroll to position [387, 0]
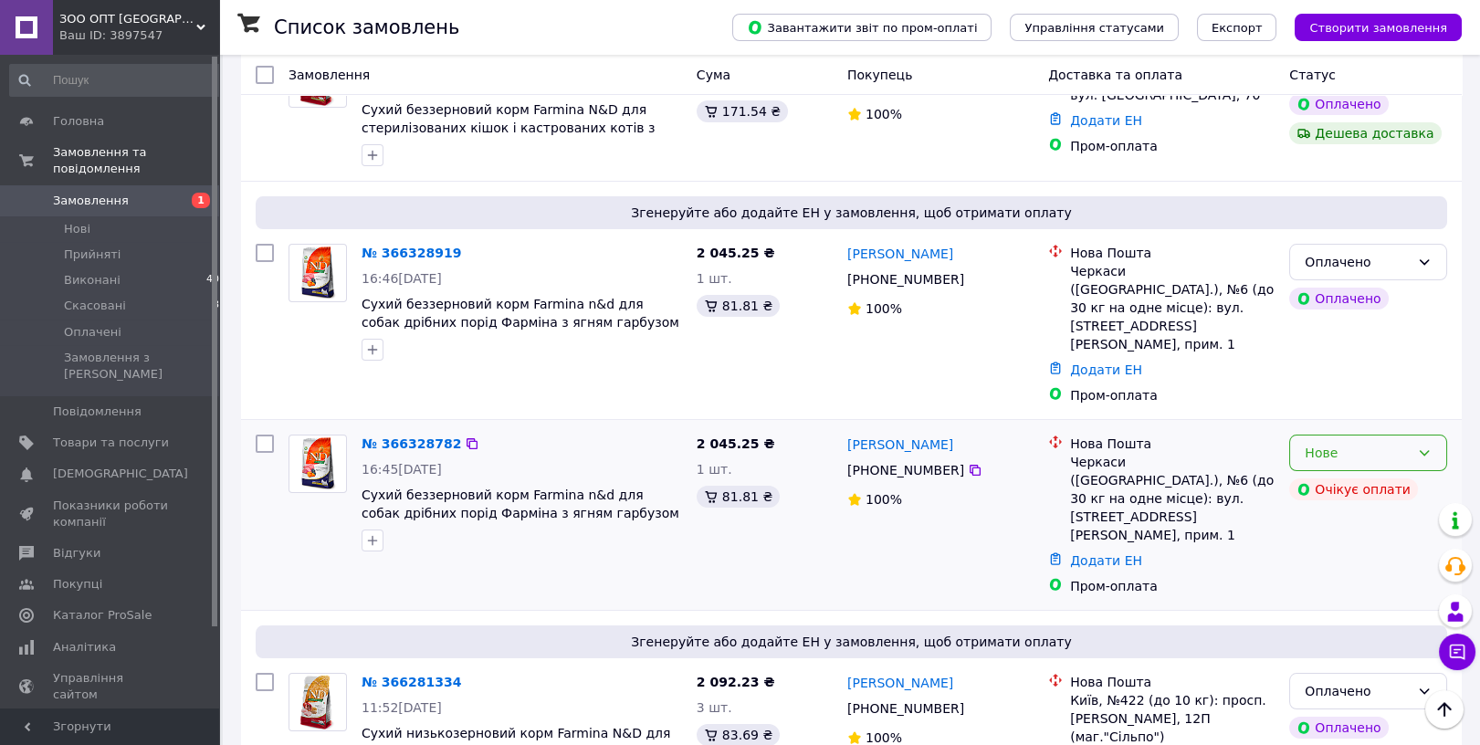
click at [1365, 443] on div "Нове" at bounding box center [1357, 453] width 105 height 20
click at [1337, 528] on li "Скасовано" at bounding box center [1368, 522] width 156 height 33
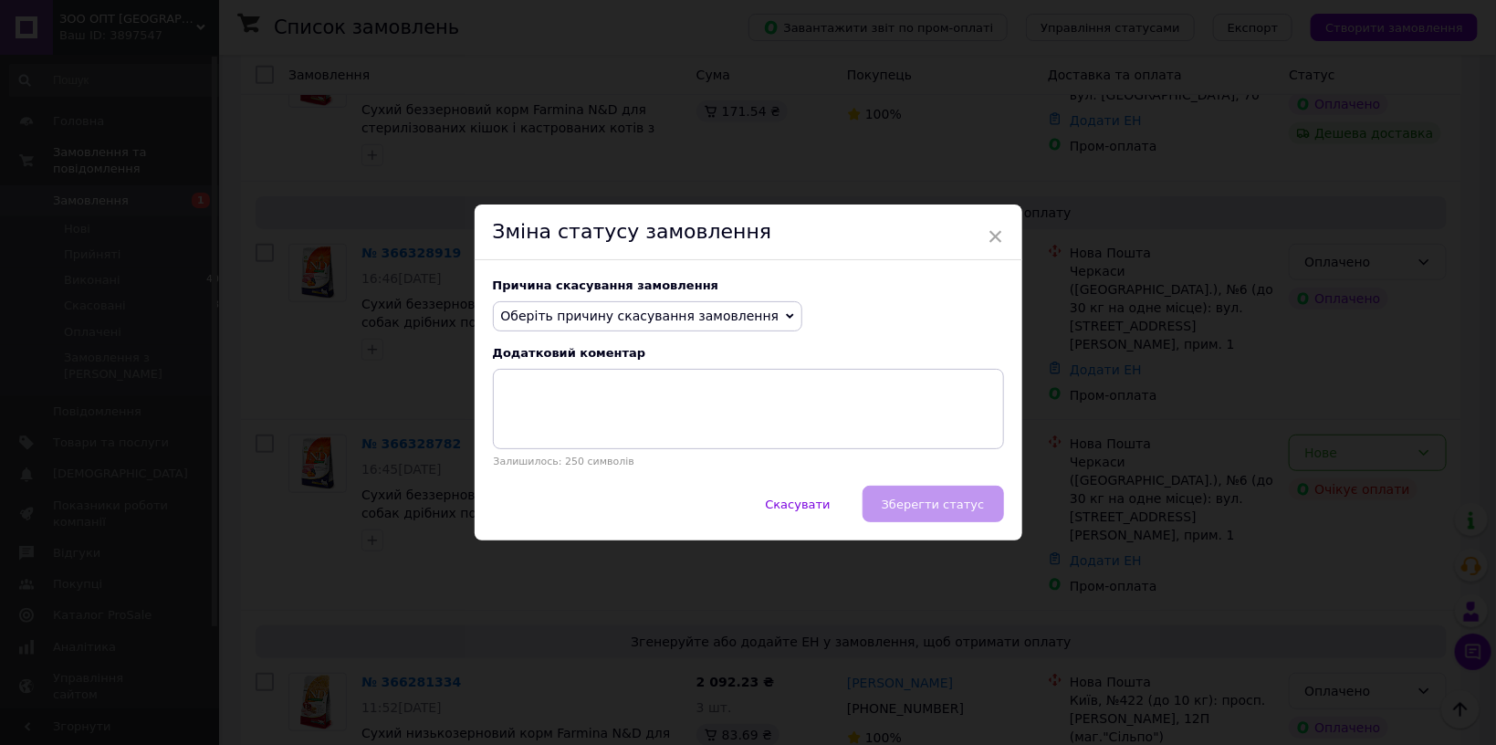
click at [663, 292] on div "Причина скасування замовлення" at bounding box center [748, 285] width 511 height 14
click at [663, 310] on span "Оберіть причину скасування замовлення" at bounding box center [640, 316] width 278 height 15
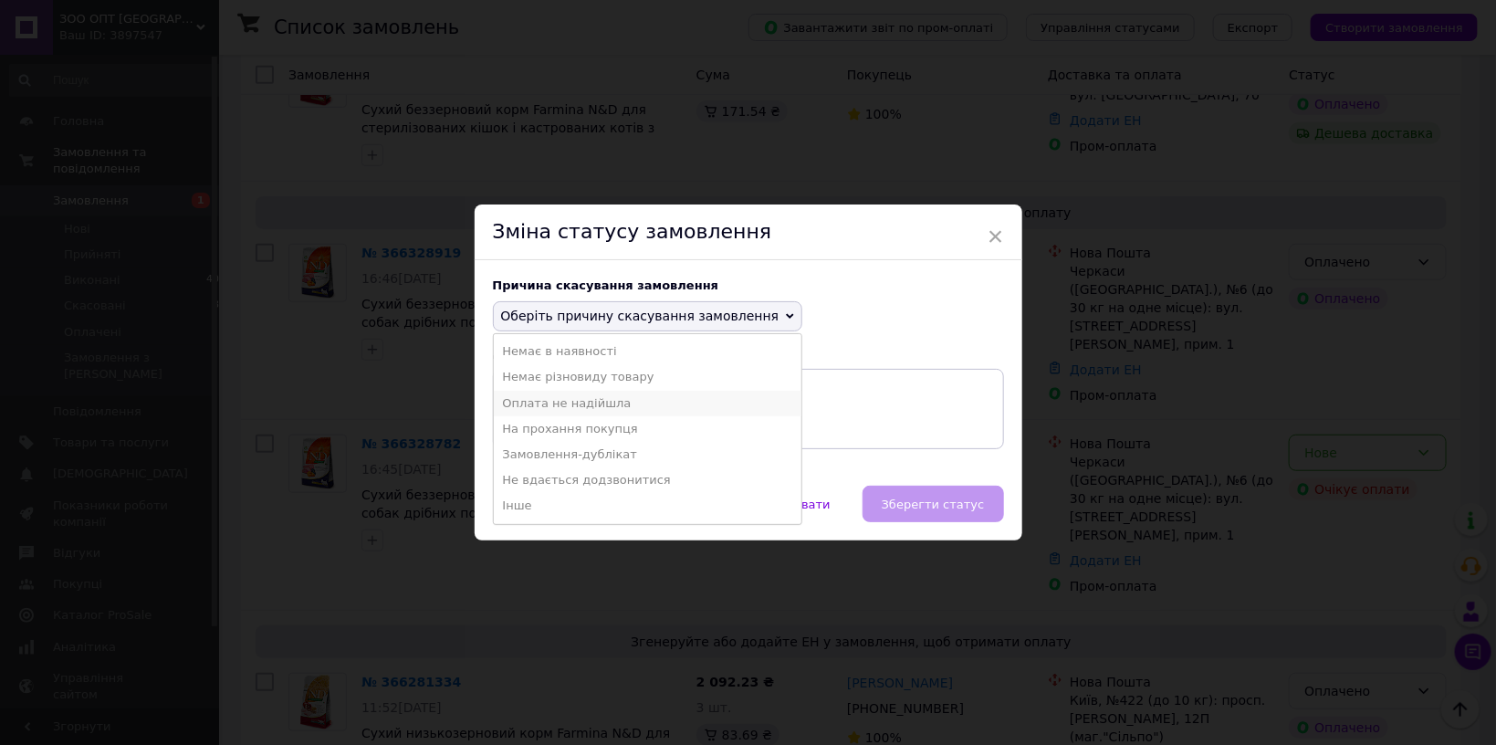
click at [587, 405] on li "Оплата не надійшла" at bounding box center [648, 404] width 309 height 26
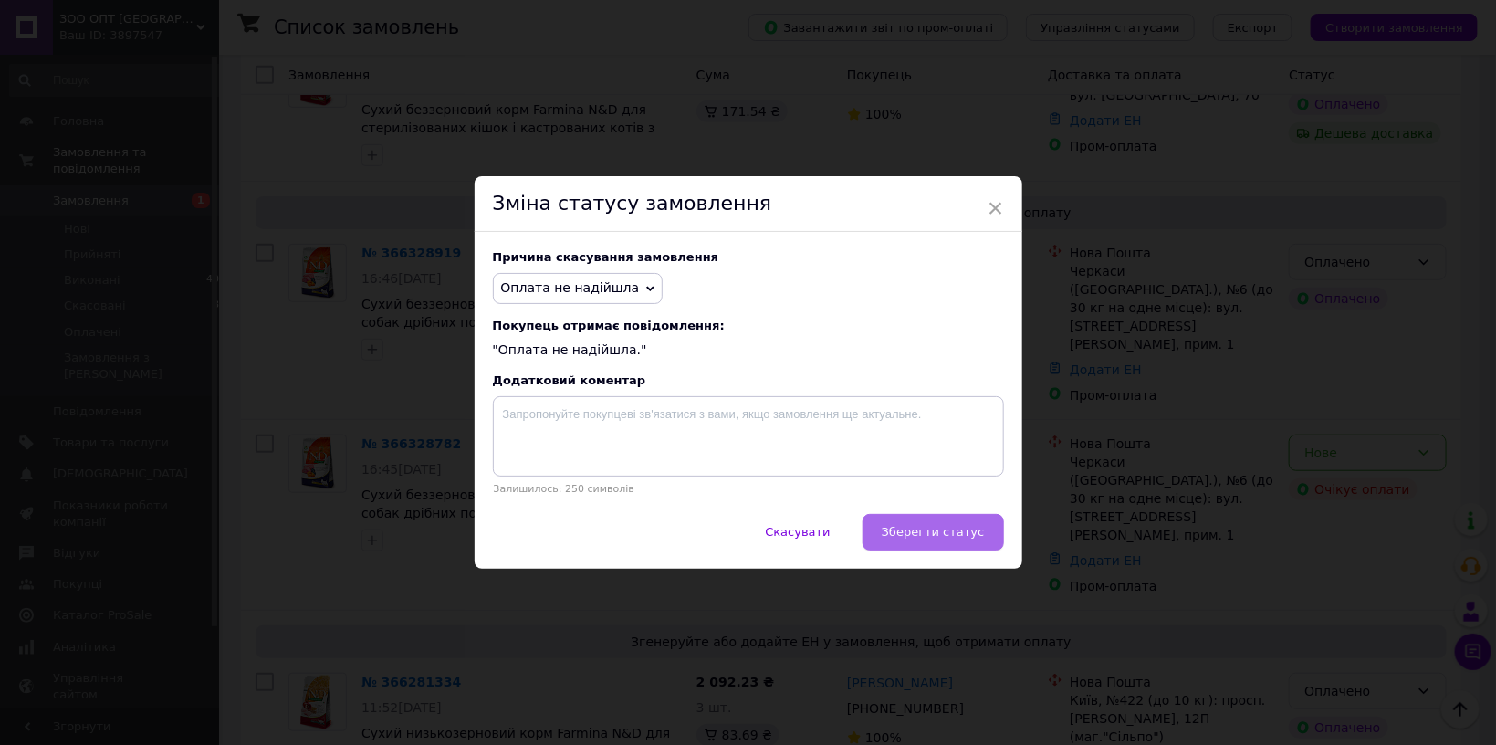
click at [904, 534] on span "Зберегти статус" at bounding box center [933, 532] width 103 height 14
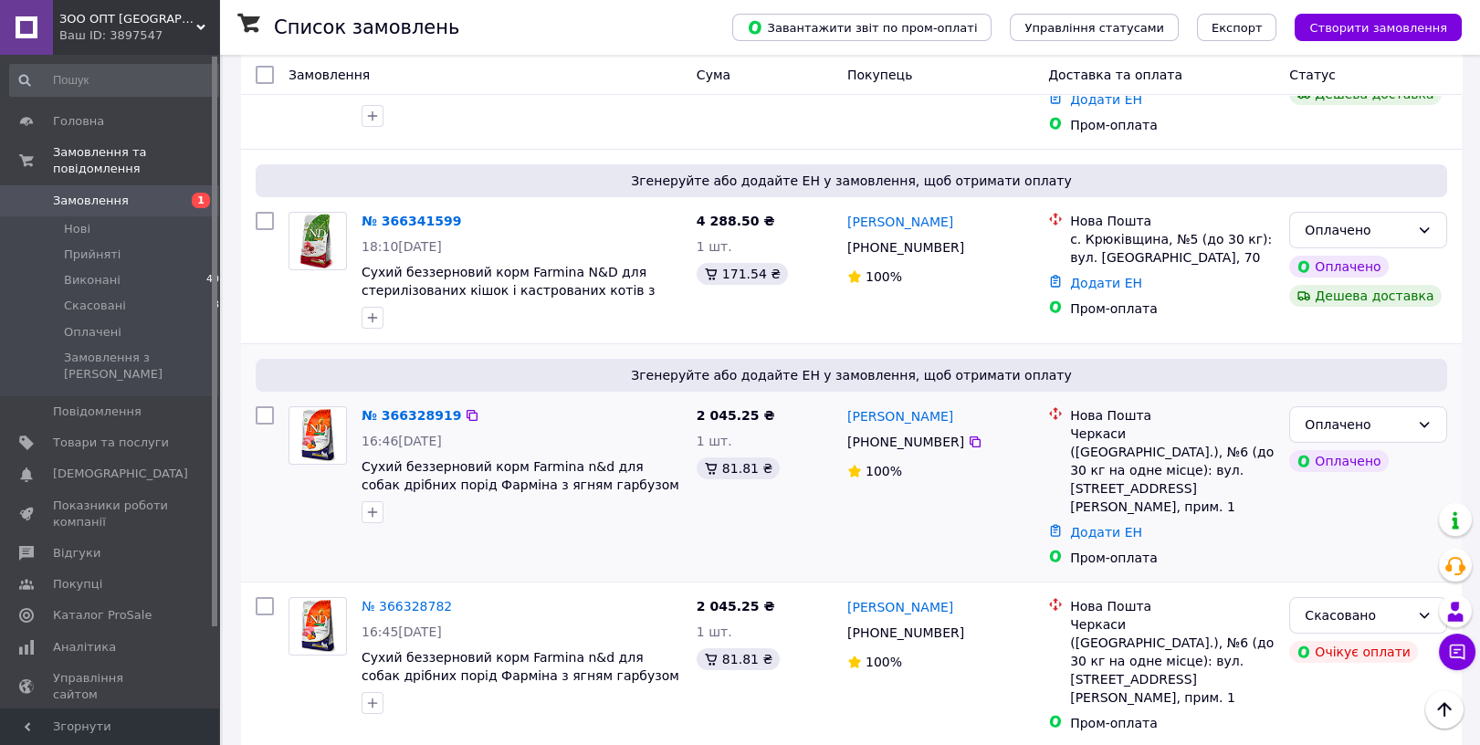
scroll to position [97, 0]
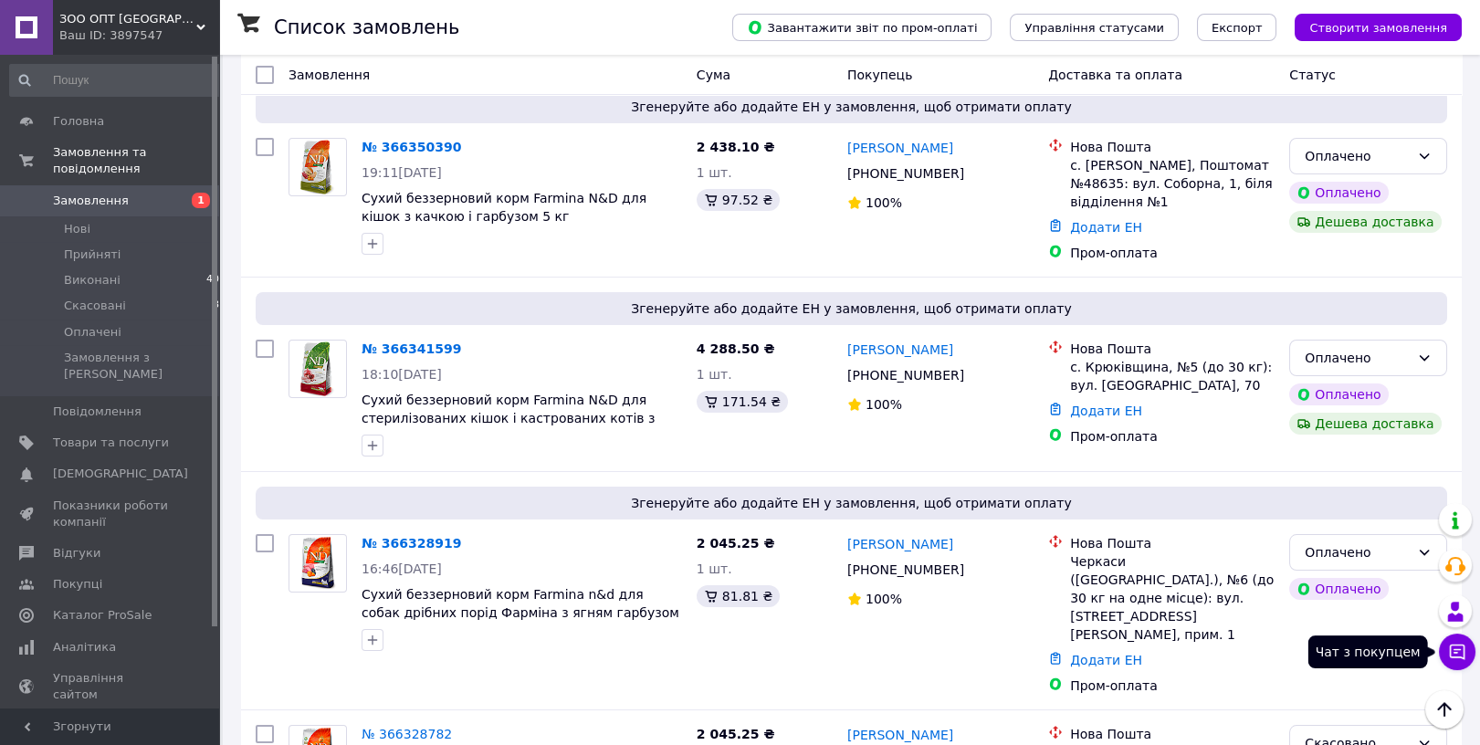
click at [1464, 644] on icon at bounding box center [1457, 652] width 18 height 18
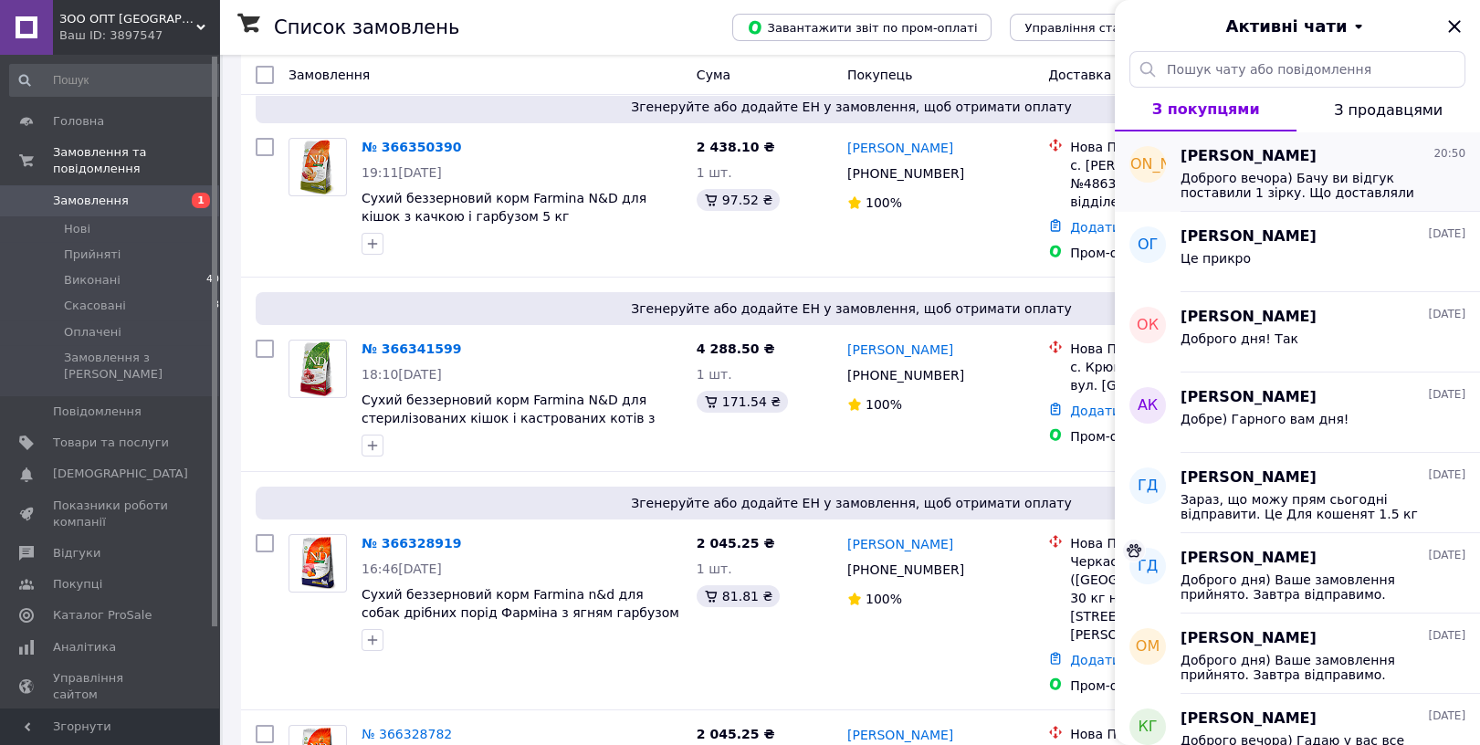
click at [1292, 181] on span "Доброго вечора) Бачу ви відгук поставили 1 зірку. Що доставляли довше обіцяного…" at bounding box center [1309, 185] width 259 height 29
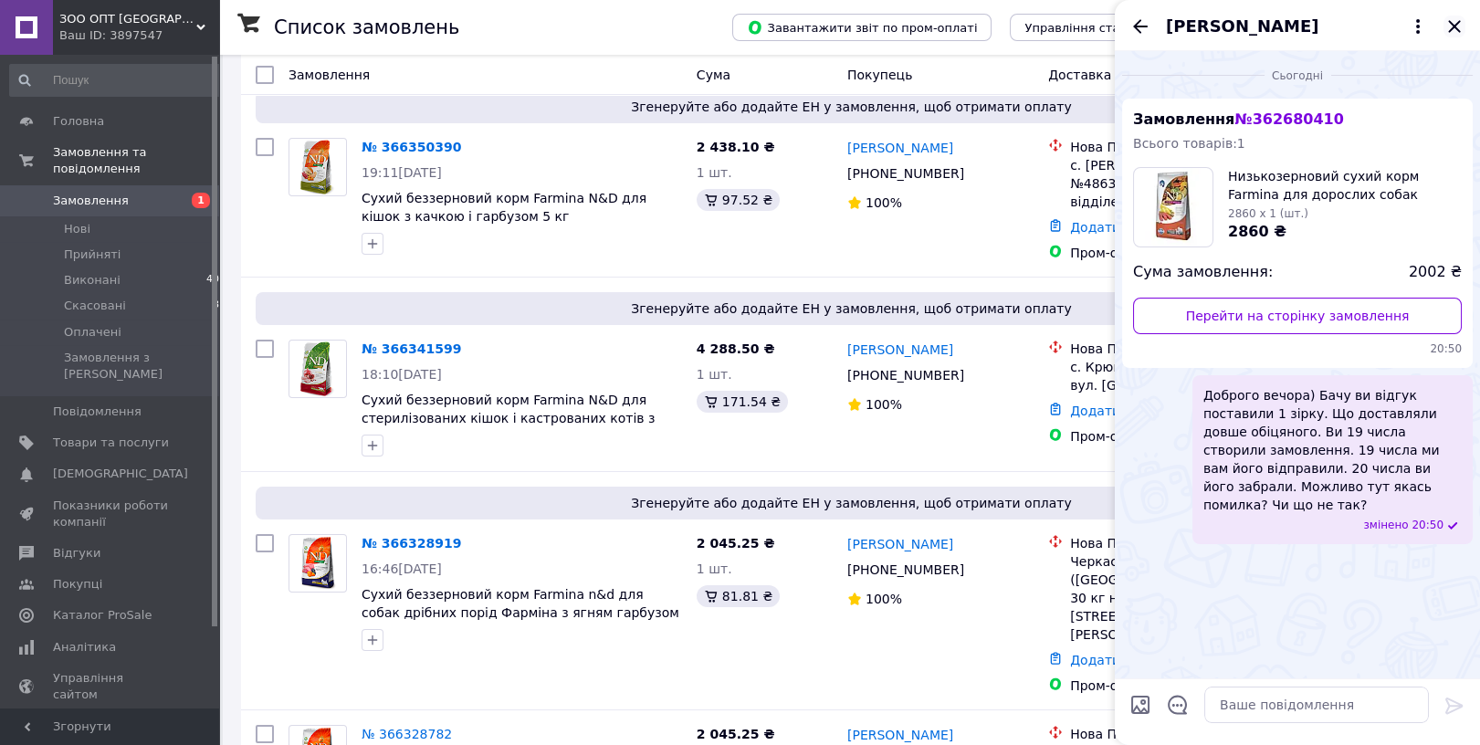
click at [1444, 31] on icon "Закрити" at bounding box center [1454, 27] width 22 height 22
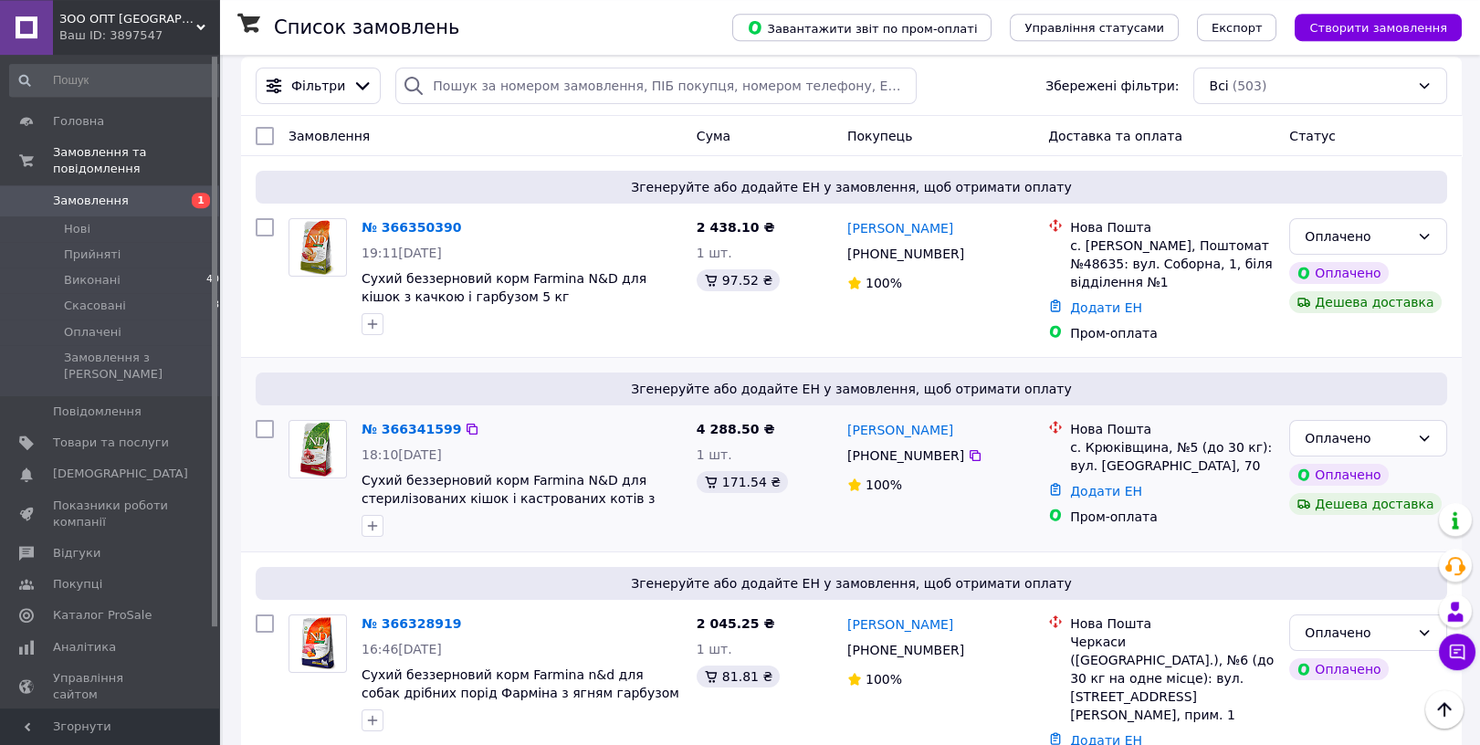
scroll to position [0, 0]
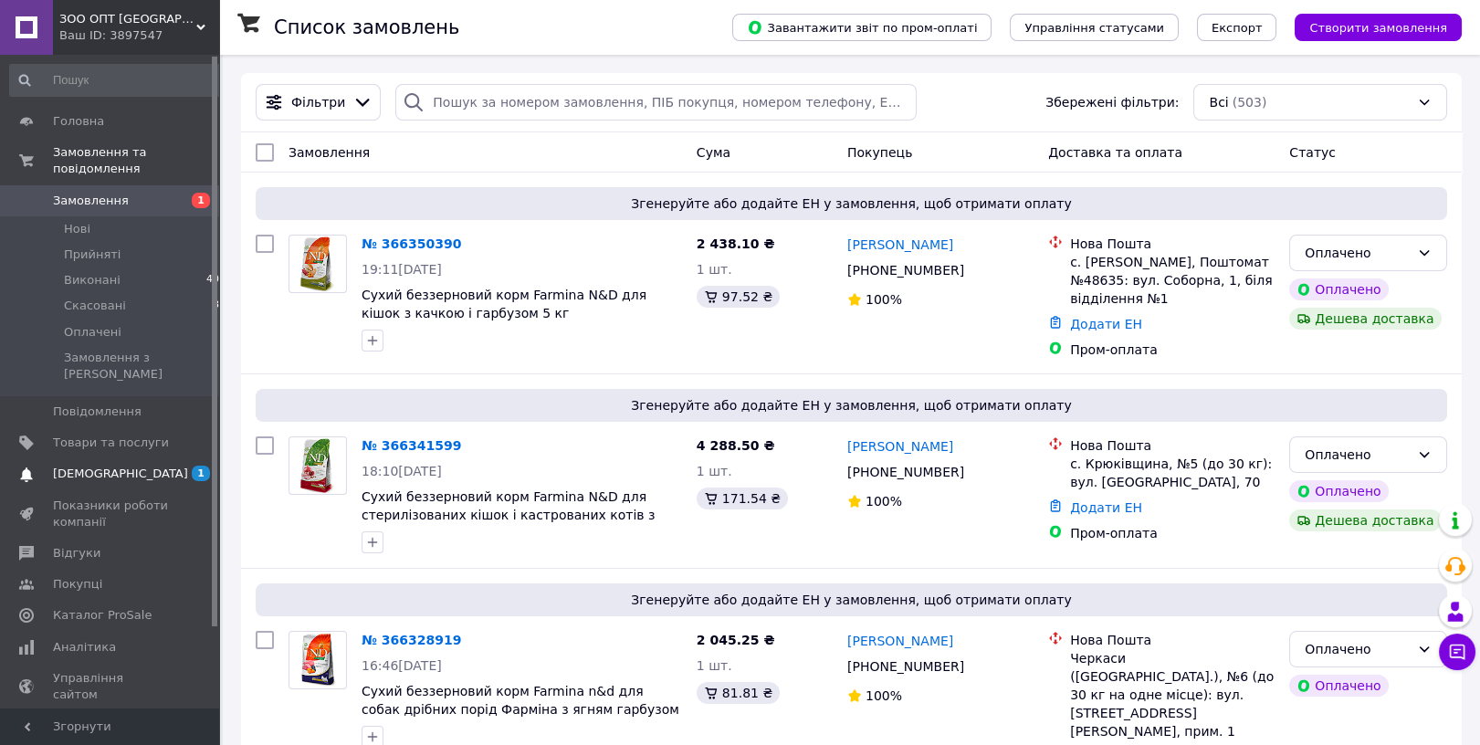
click at [110, 458] on link "Сповіщення 1 0" at bounding box center [118, 473] width 236 height 31
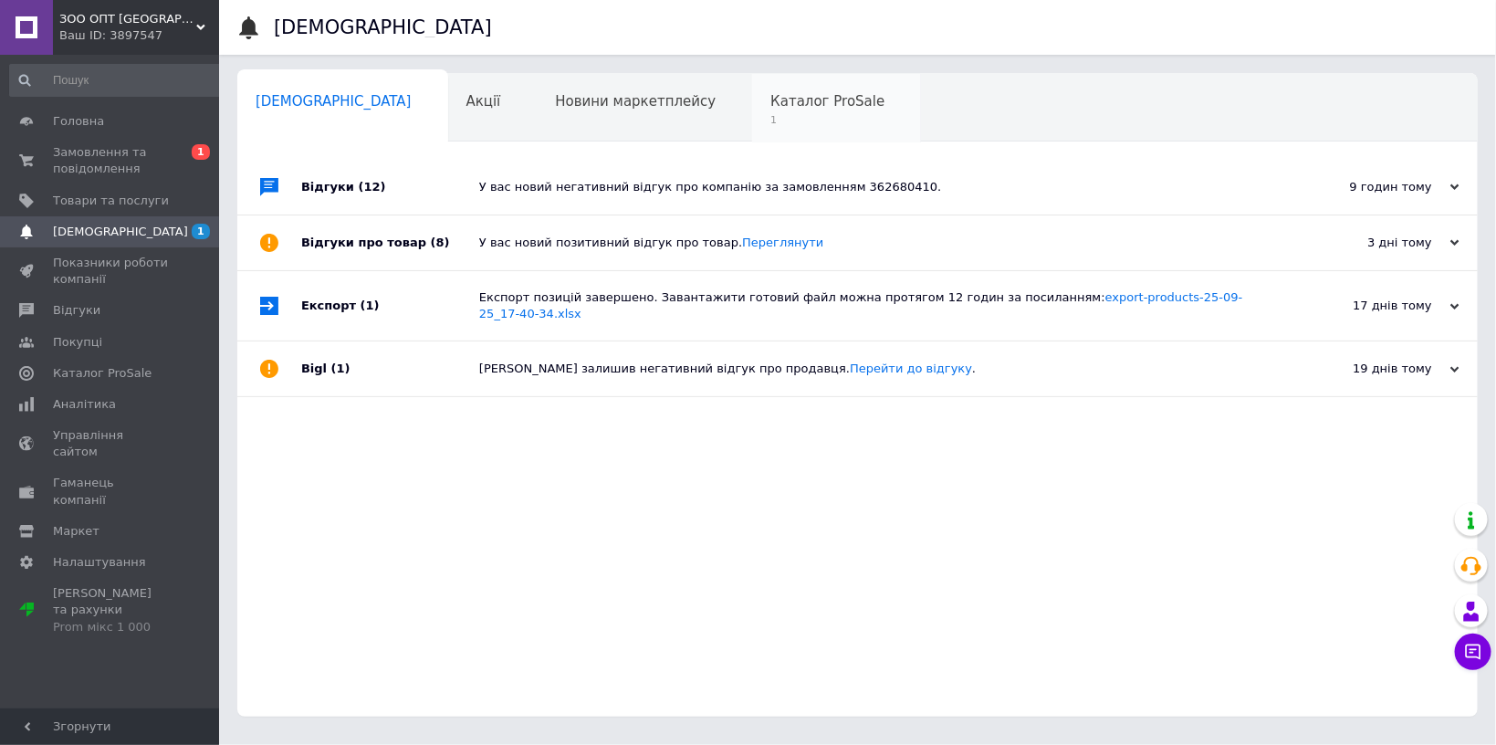
click at [752, 113] on div "Каталог ProSale 1" at bounding box center [836, 108] width 169 height 69
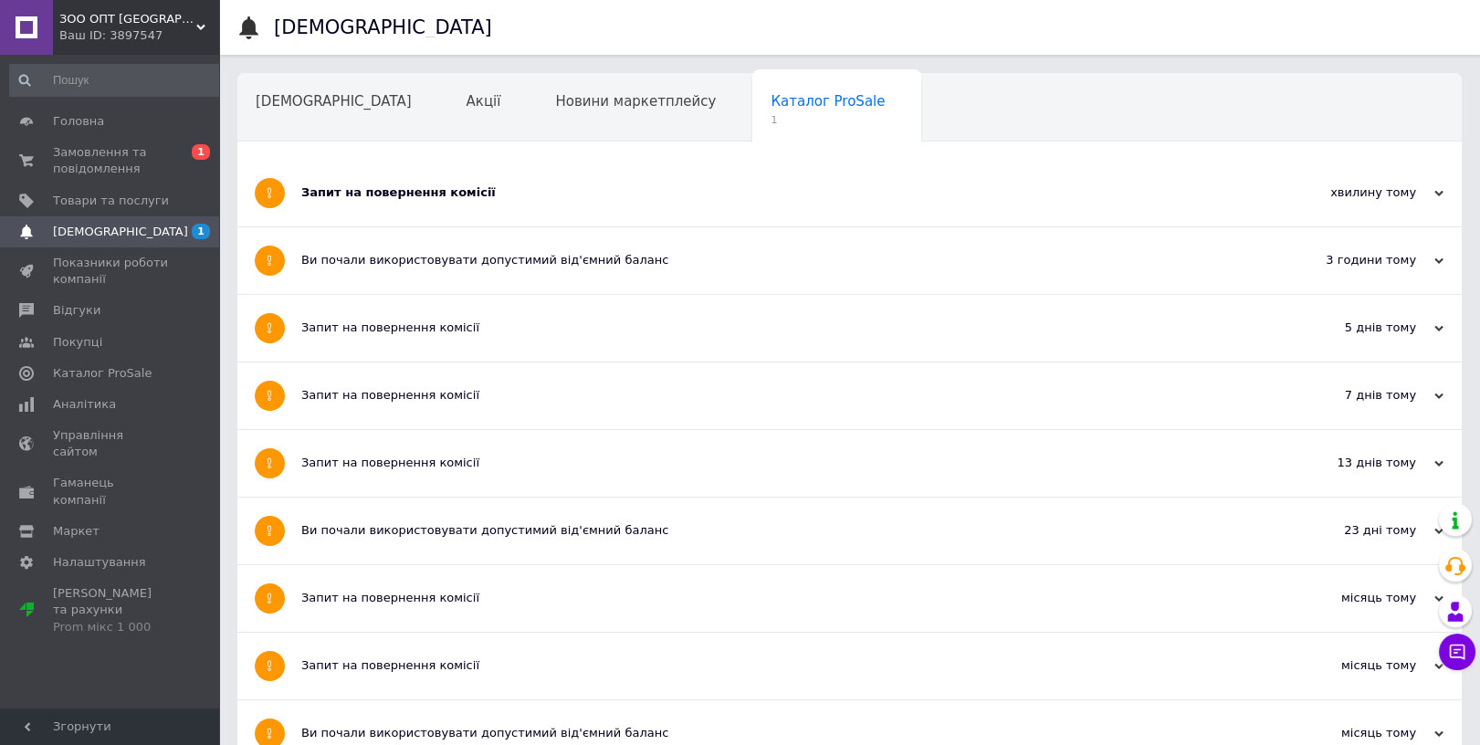
click at [540, 203] on div "Запит на повернення комісії" at bounding box center [780, 193] width 959 height 67
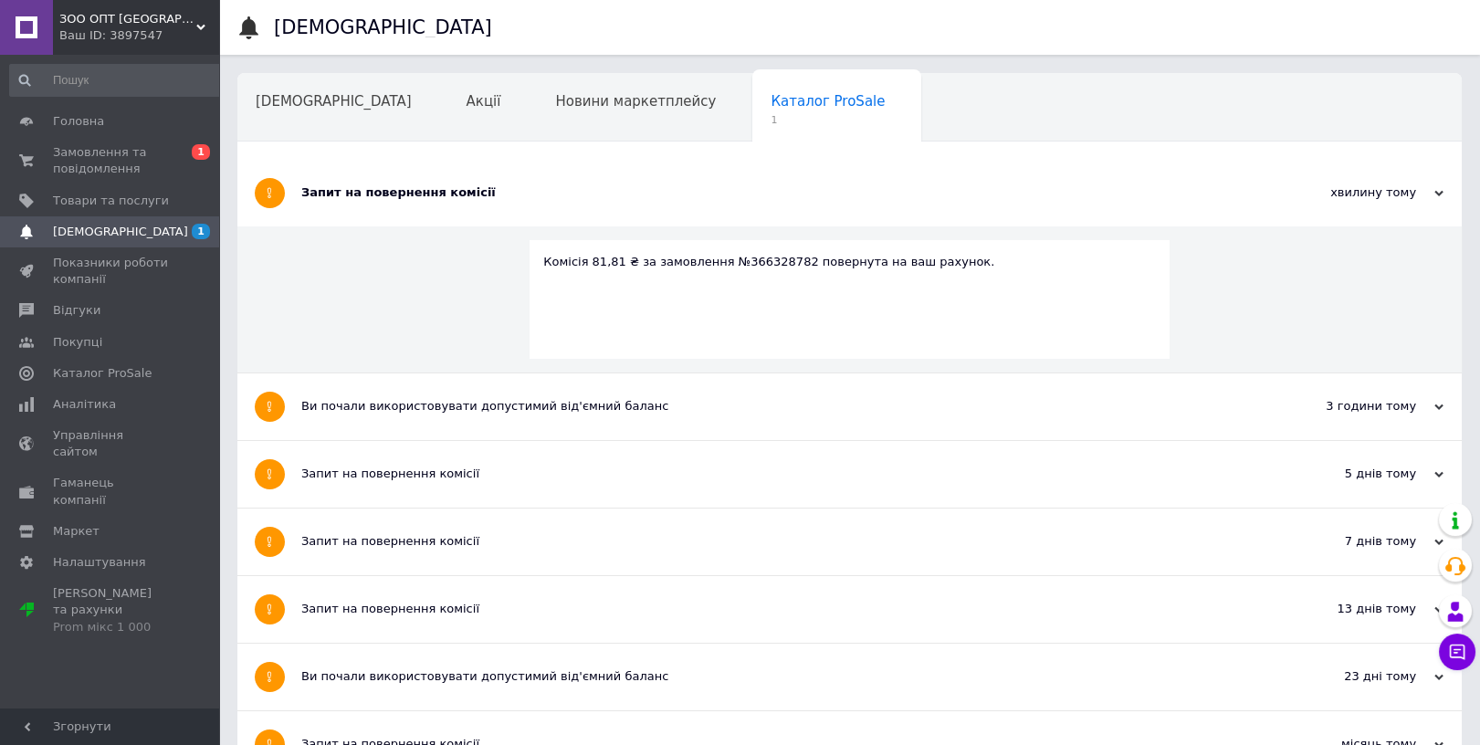
click at [540, 203] on div "Запит на повернення комісії" at bounding box center [780, 193] width 959 height 67
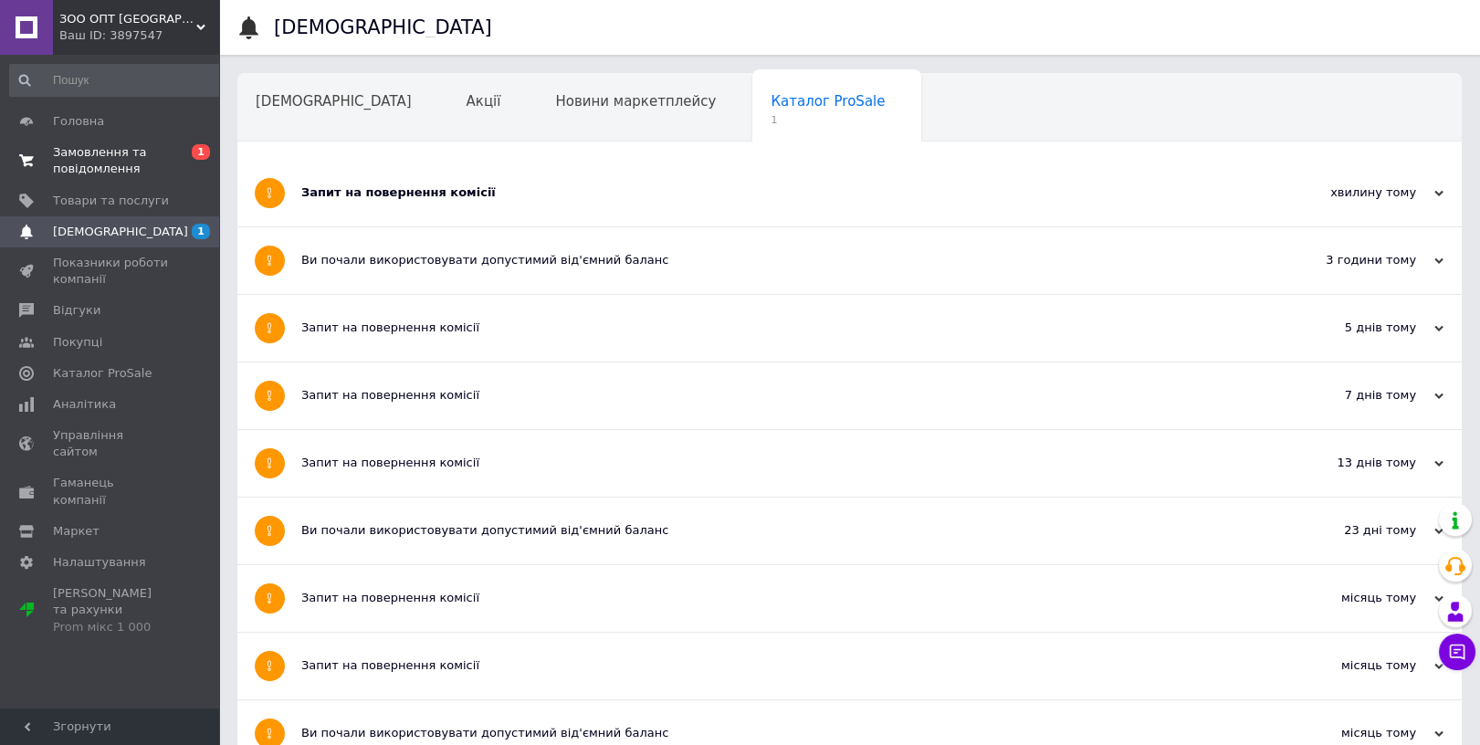
click at [115, 170] on span "Замовлення та повідомлення" at bounding box center [111, 160] width 116 height 33
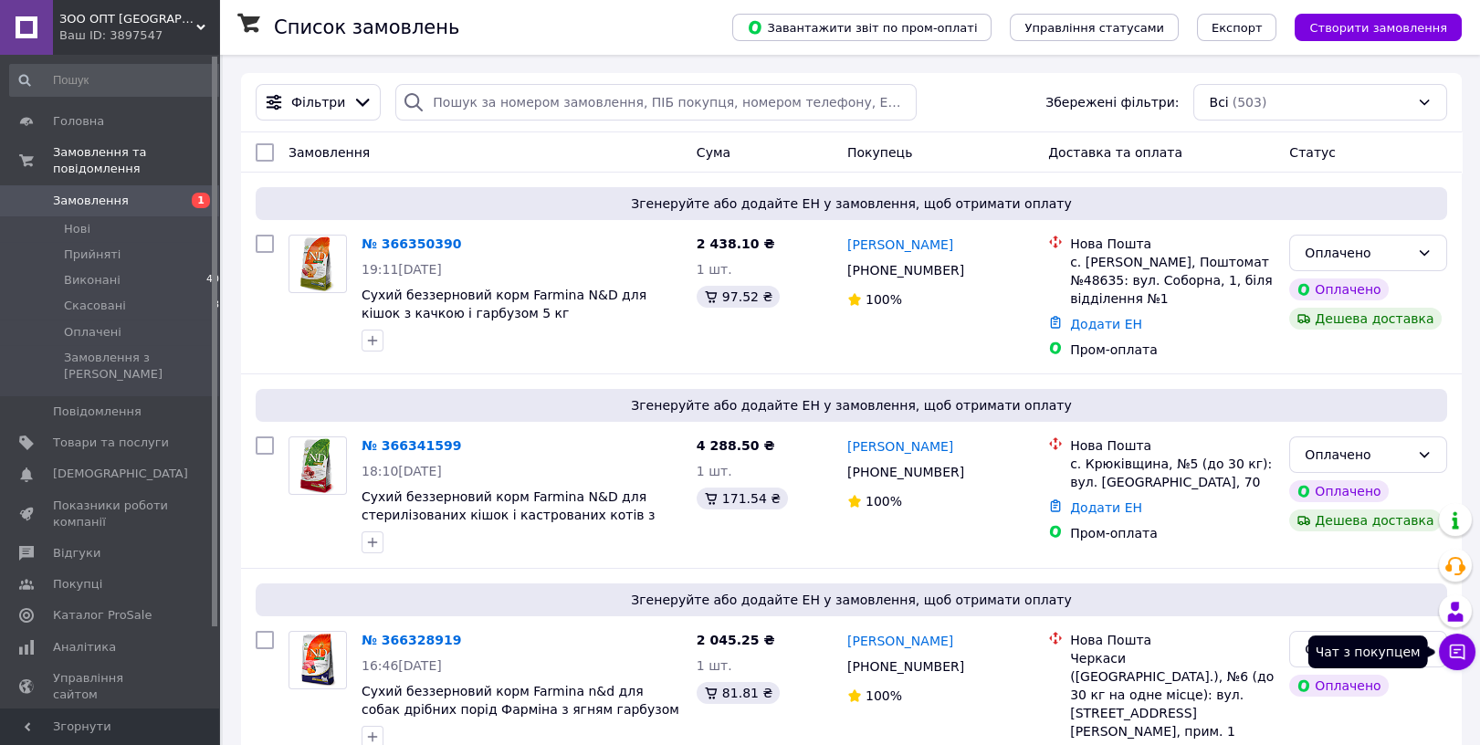
click at [1453, 634] on button "Чат з покупцем" at bounding box center [1457, 652] width 37 height 37
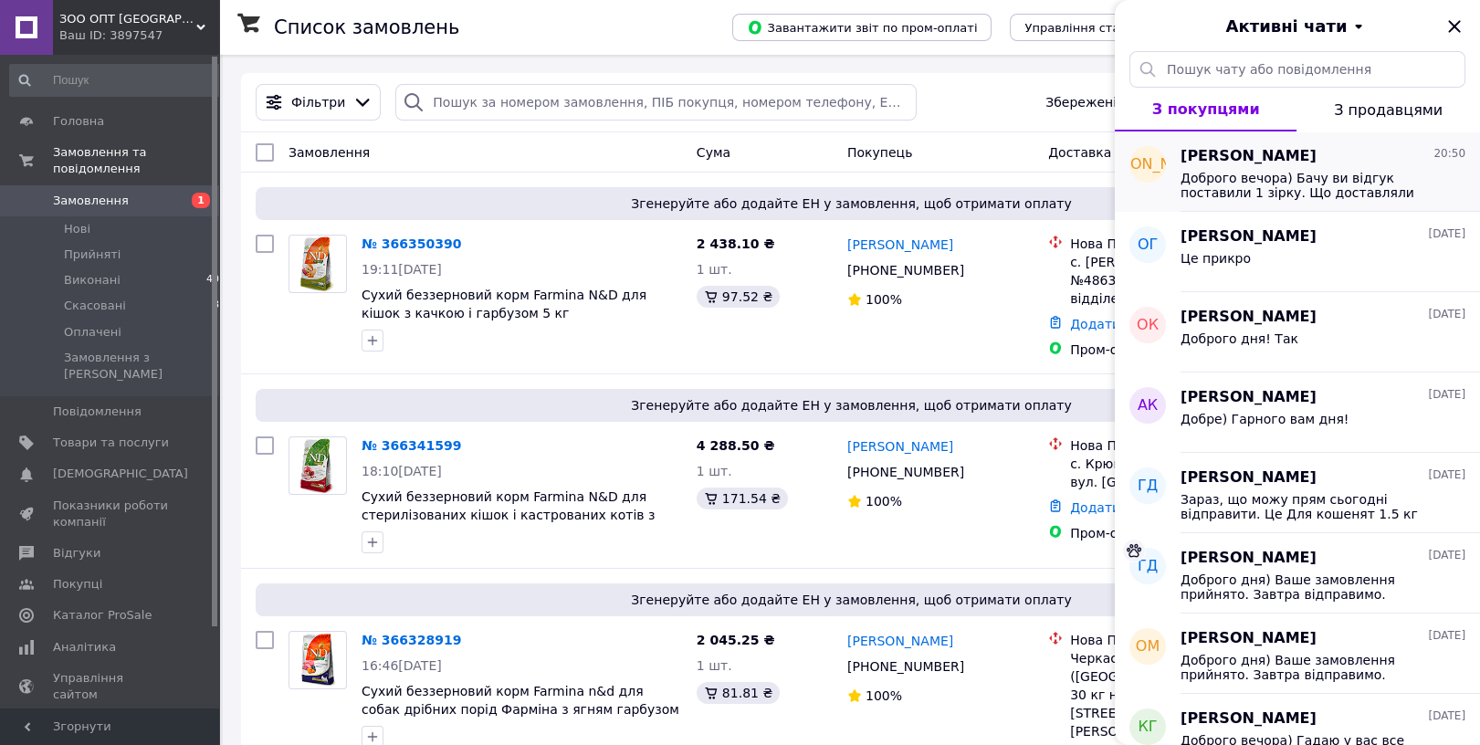
click at [1298, 155] on span "Лариса Канашкіна" at bounding box center [1248, 156] width 136 height 21
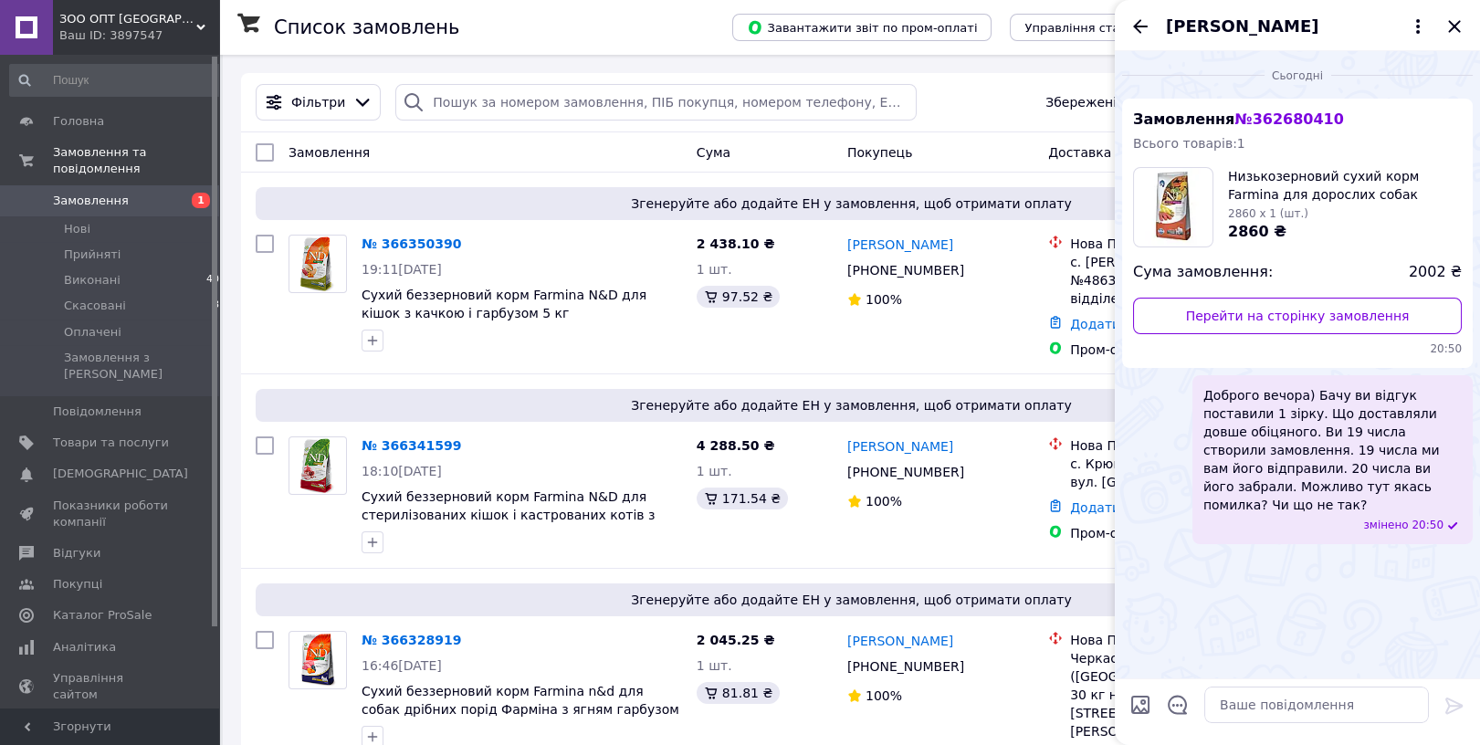
click at [1248, 120] on span "№ 362680410" at bounding box center [1288, 118] width 109 height 17
click at [1211, 31] on span "Лариса Канашкіна" at bounding box center [1242, 27] width 152 height 24
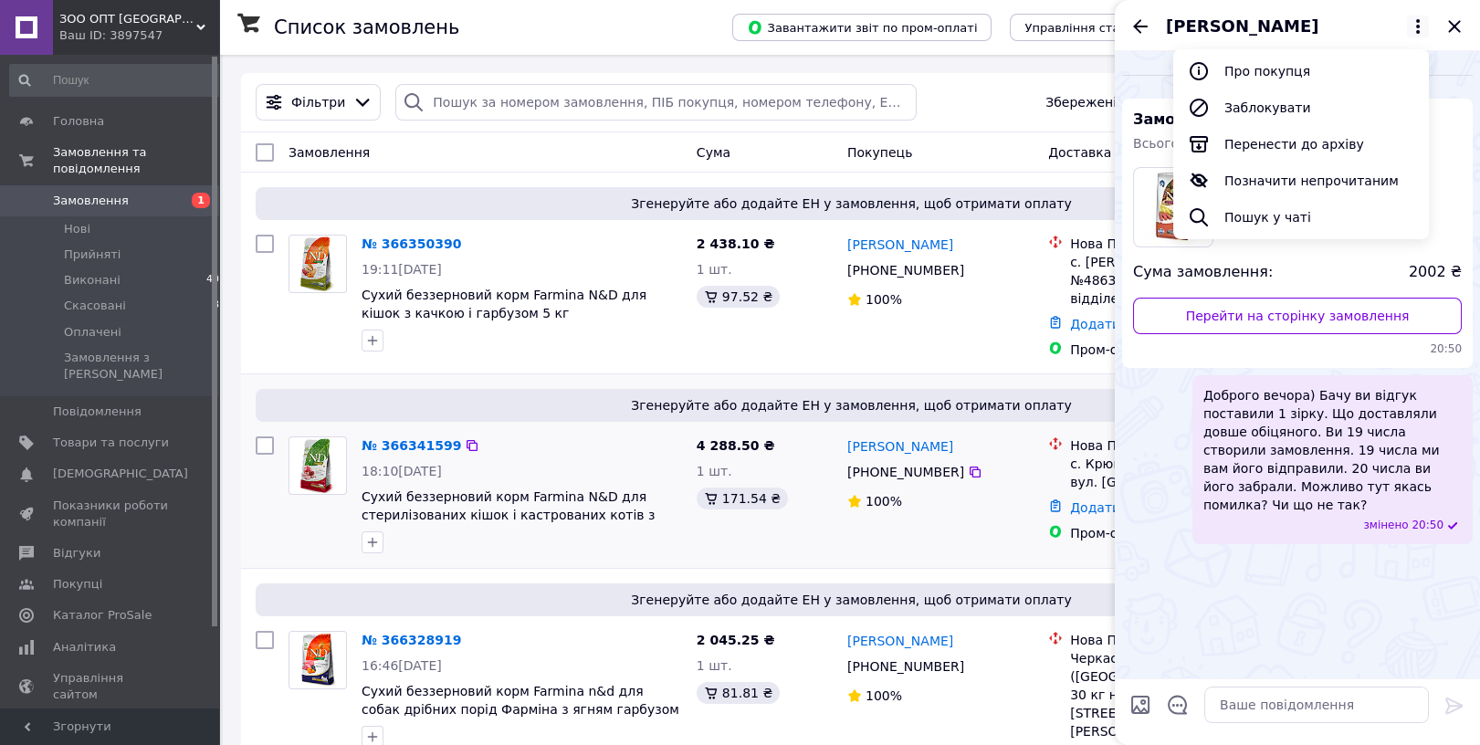
click at [752, 453] on span "4 288.50 ₴" at bounding box center [736, 445] width 79 height 15
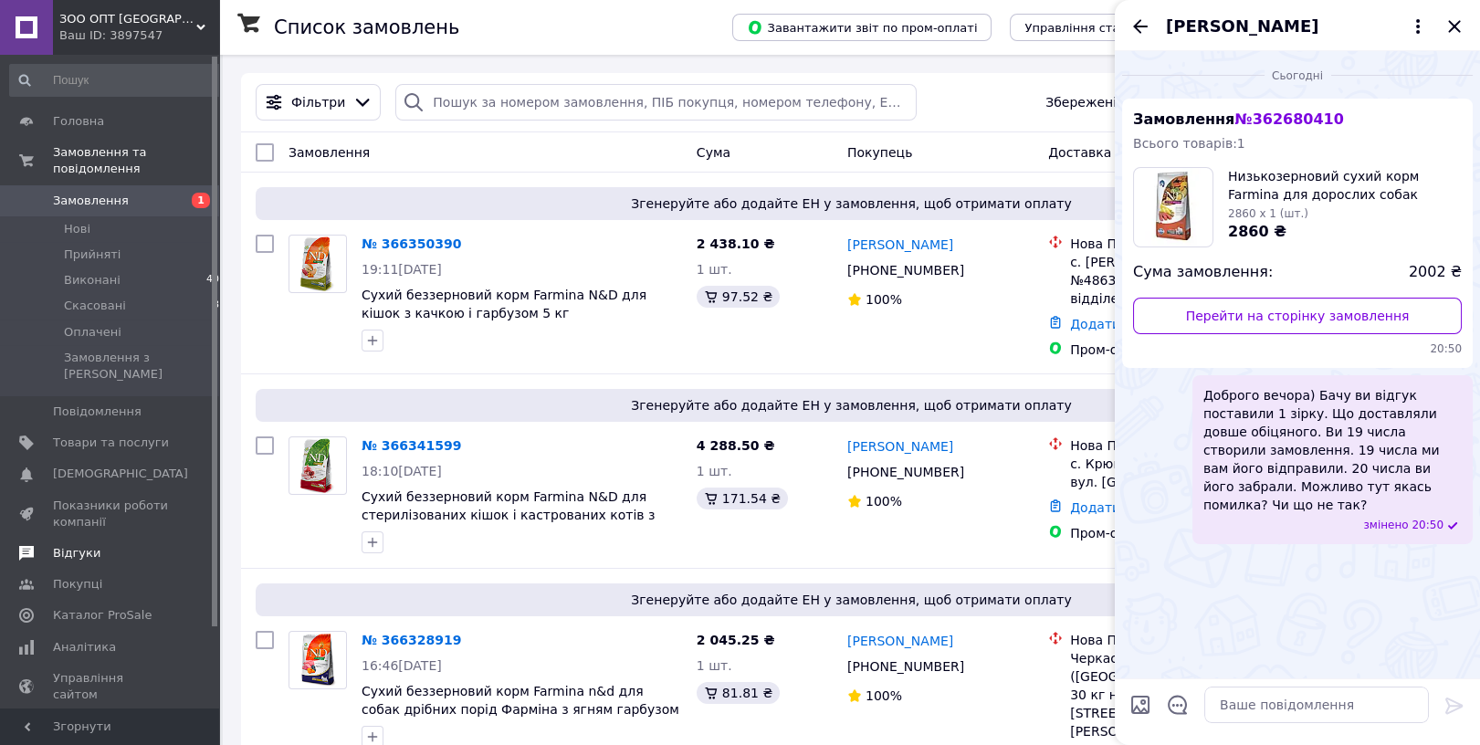
click at [110, 545] on span "Відгуки" at bounding box center [111, 553] width 116 height 16
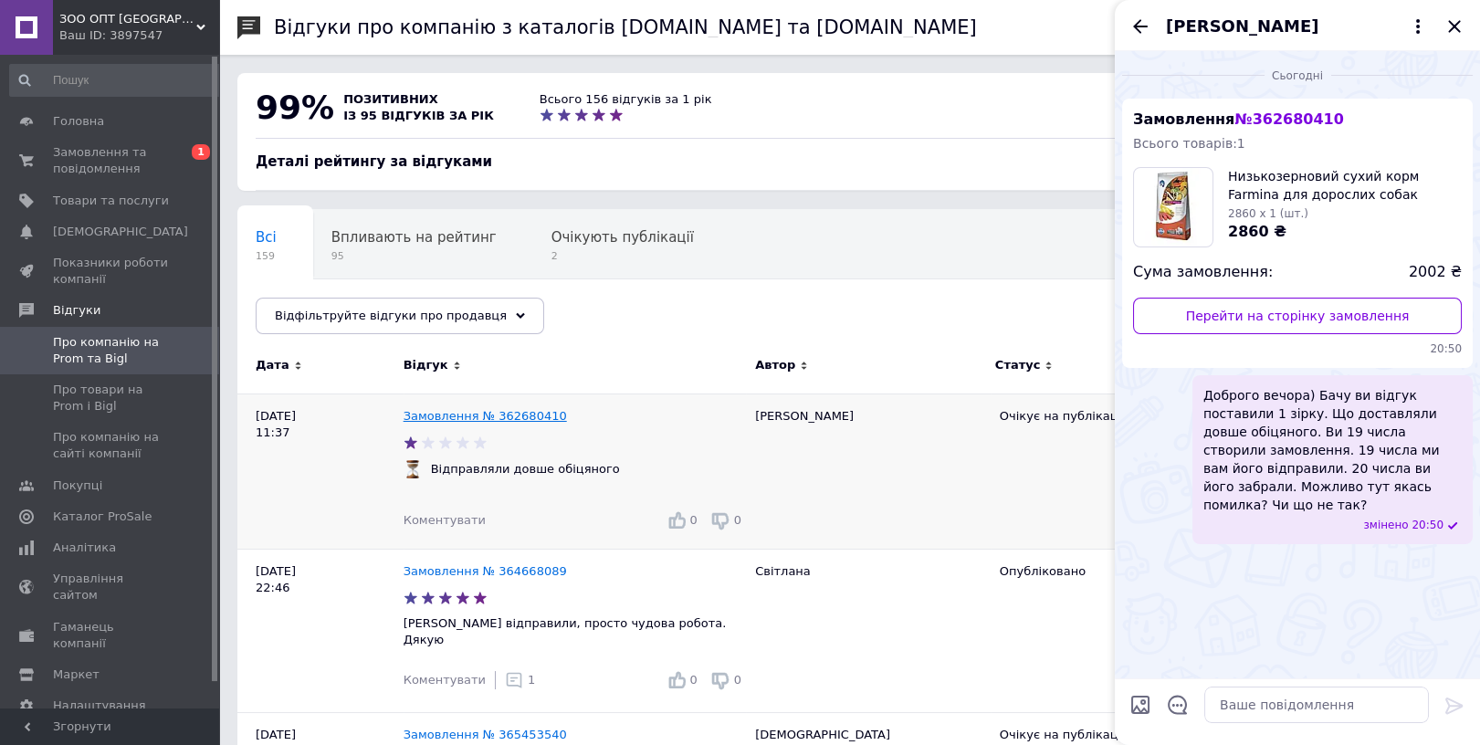
click at [498, 419] on link "Замовлення № 362680410" at bounding box center [484, 416] width 163 height 14
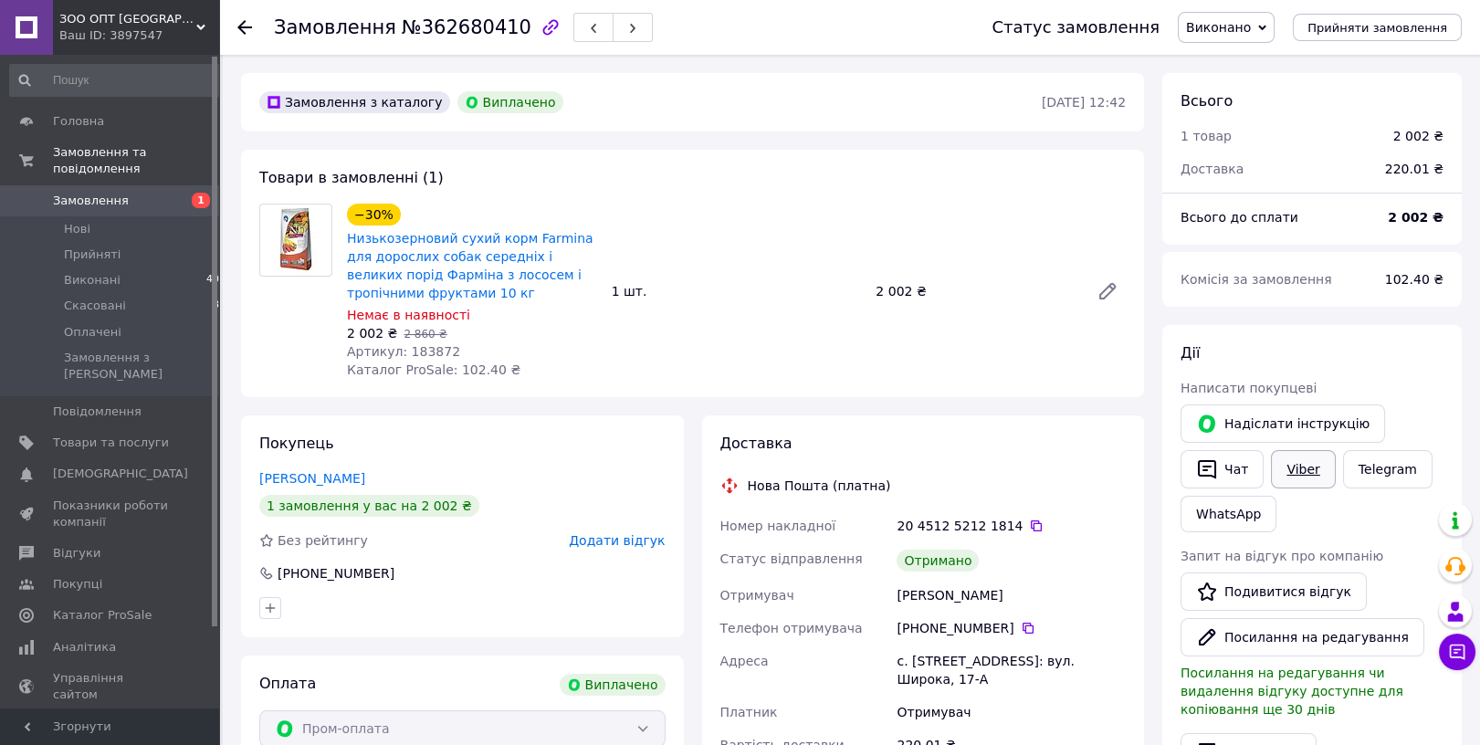
click at [1301, 477] on link "Viber" at bounding box center [1303, 469] width 64 height 38
click at [170, 24] on span "ЗОО ОПТ [GEOGRAPHIC_DATA]" at bounding box center [127, 19] width 137 height 16
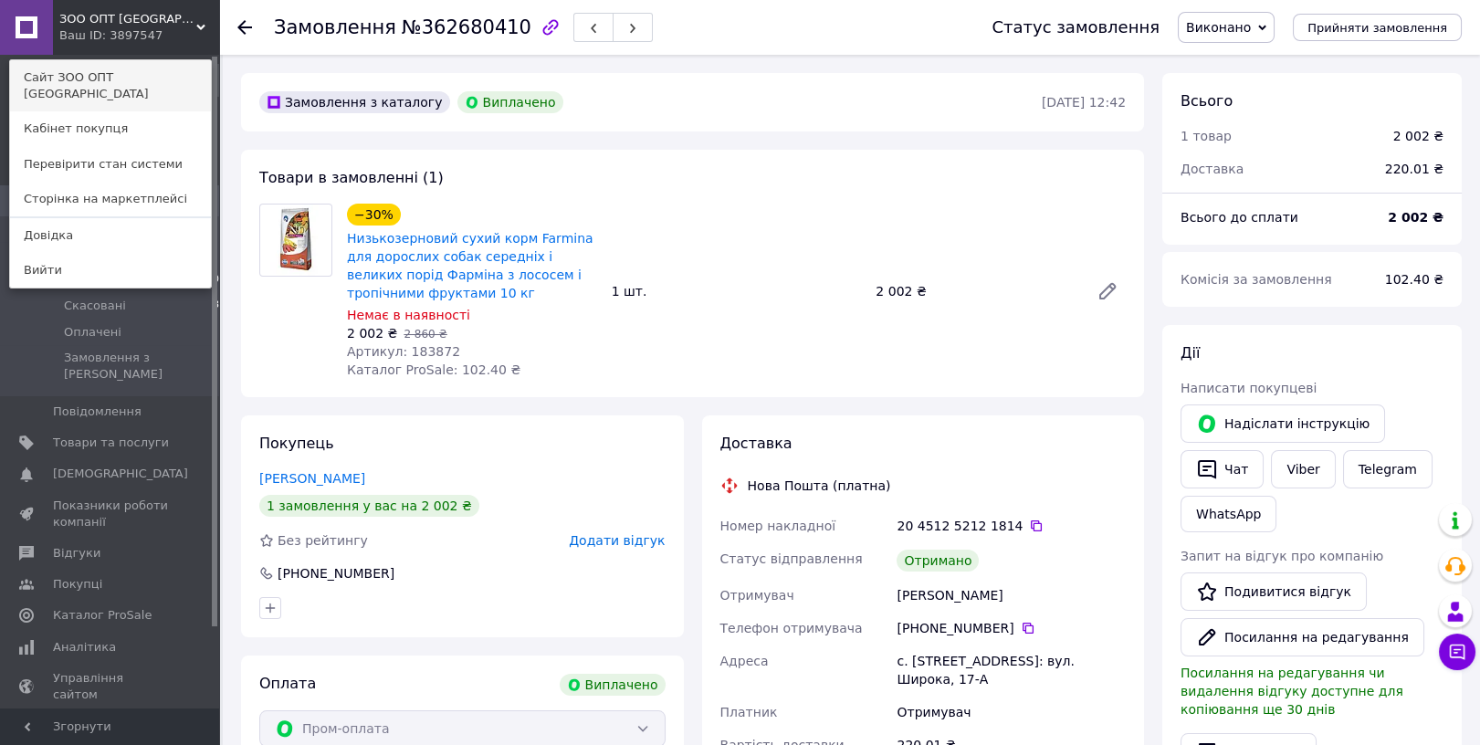
click at [135, 79] on link "Сайт ЗОО ОПТ [GEOGRAPHIC_DATA]" at bounding box center [110, 85] width 201 height 51
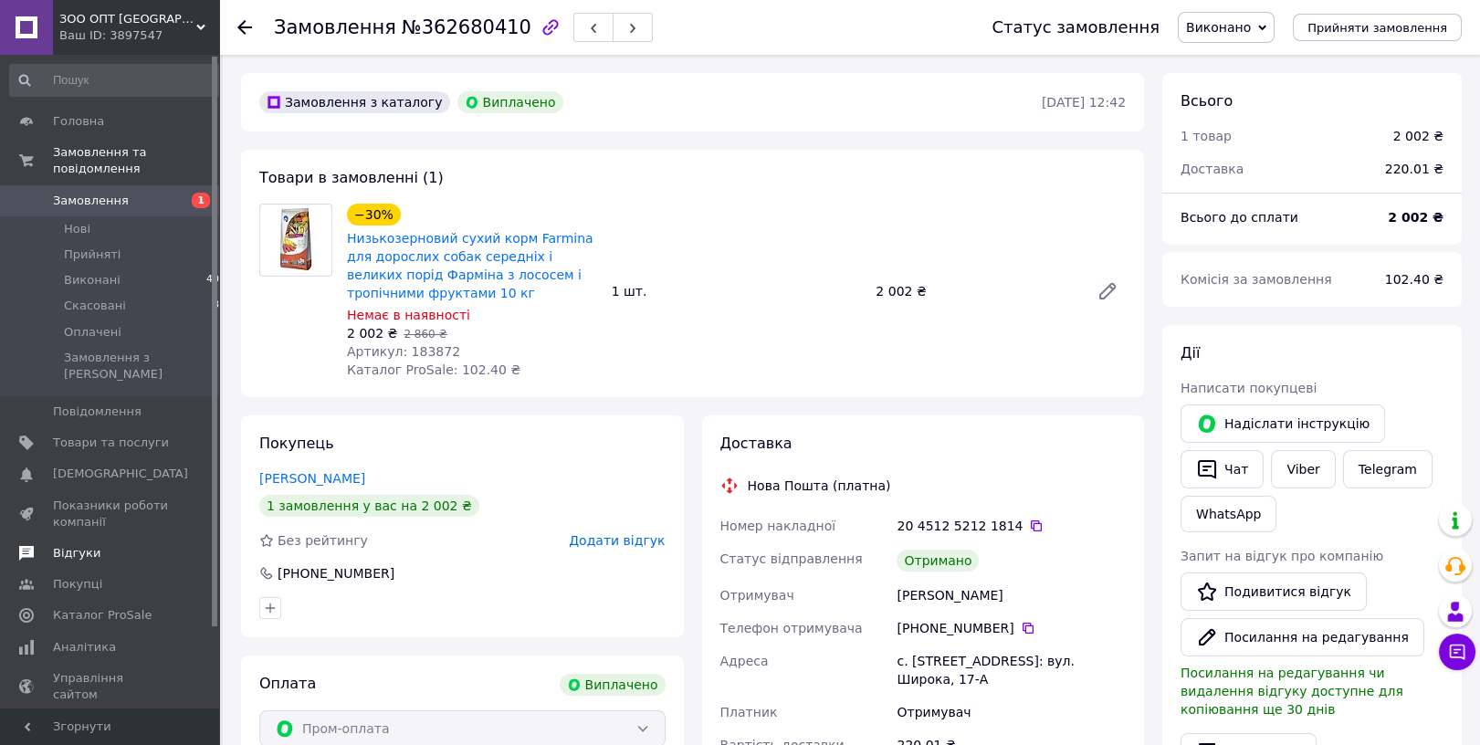
click at [121, 545] on span "Відгуки" at bounding box center [111, 553] width 116 height 16
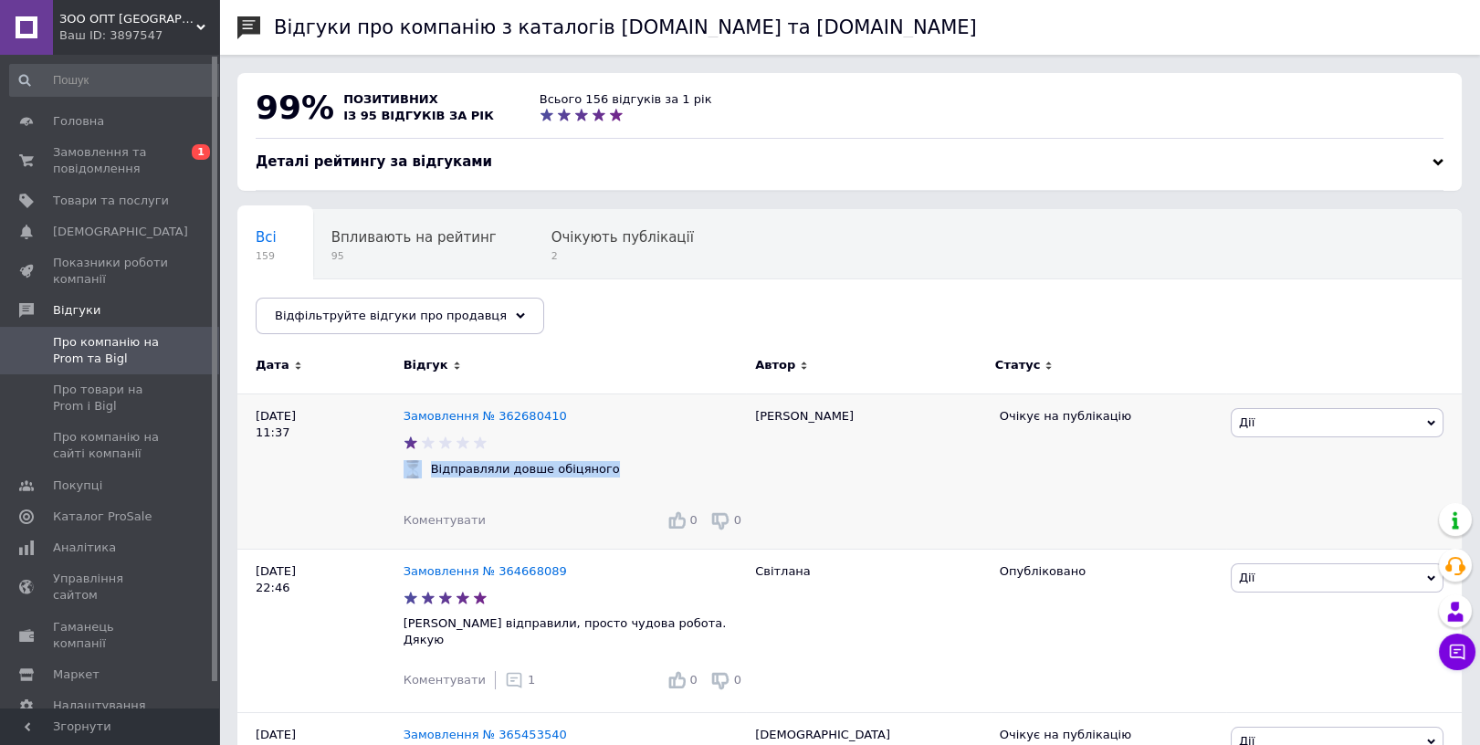
drag, startPoint x: 608, startPoint y: 462, endPoint x: 423, endPoint y: 476, distance: 185.8
click at [423, 476] on div "Відправляли довше обіцяного" at bounding box center [574, 469] width 351 height 18
copy div "Відправляли довше обіцяного"
click at [494, 413] on link "Замовлення № 362680410" at bounding box center [484, 416] width 163 height 14
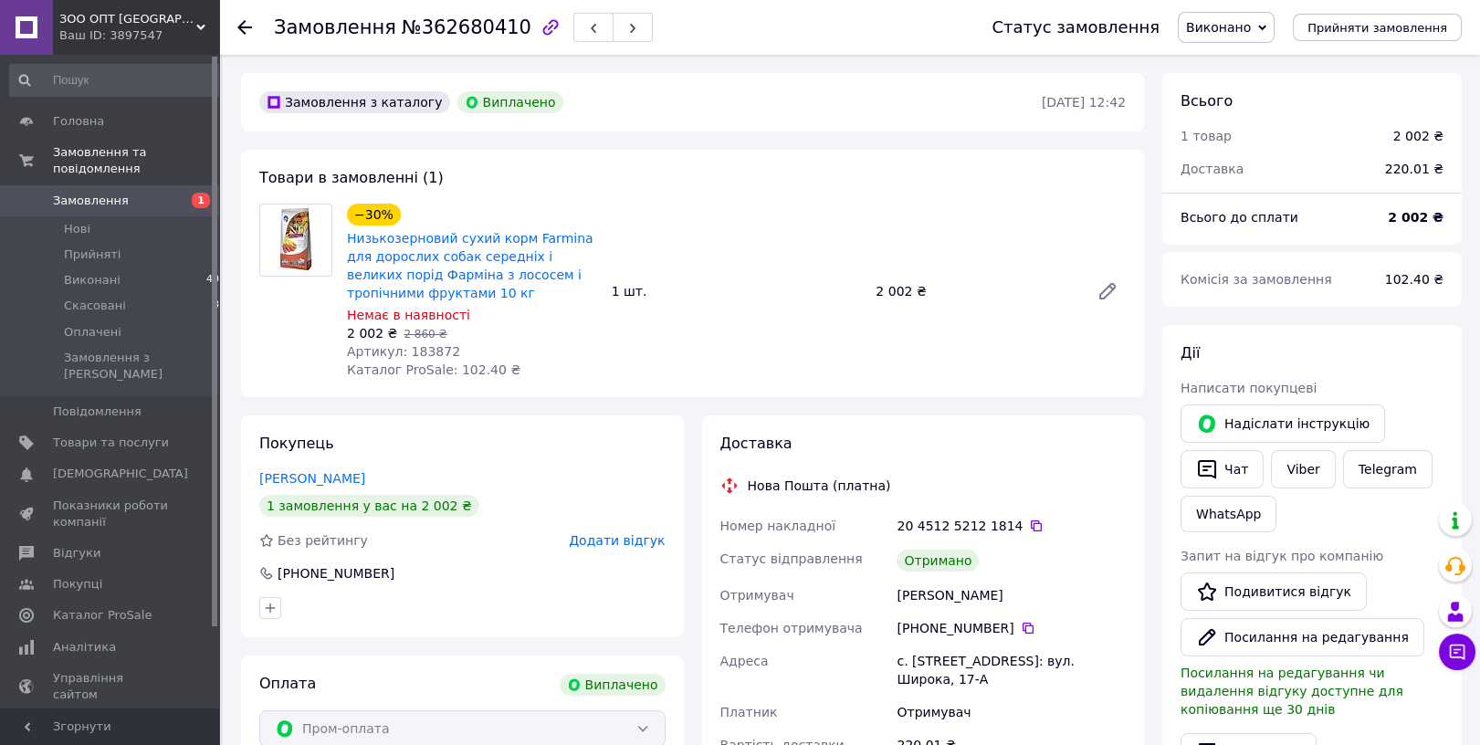
click at [230, 526] on div "Замовлення №362680410 Статус замовлення Виконано Прийнято Скасовано Оплачено Пр…" at bounding box center [851, 739] width 1257 height 1368
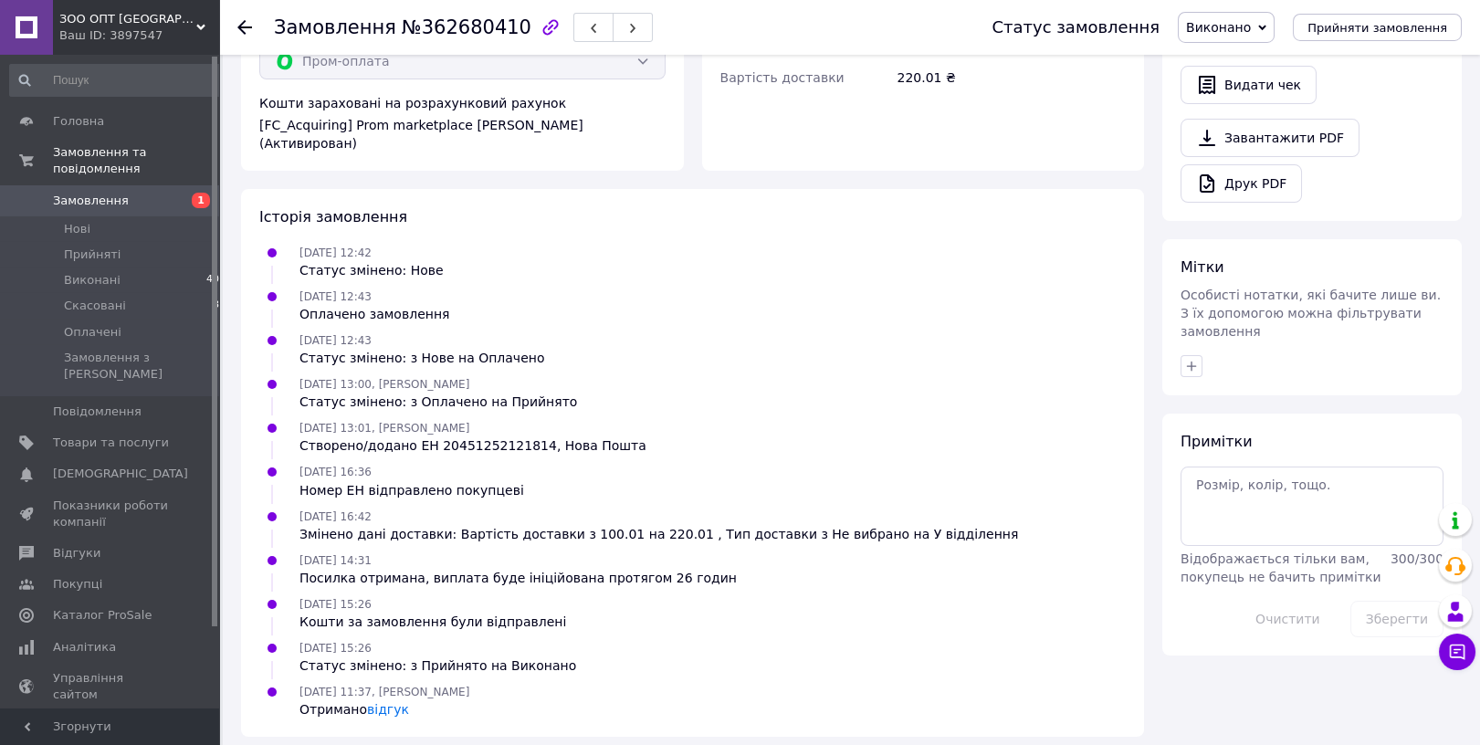
scroll to position [676, 0]
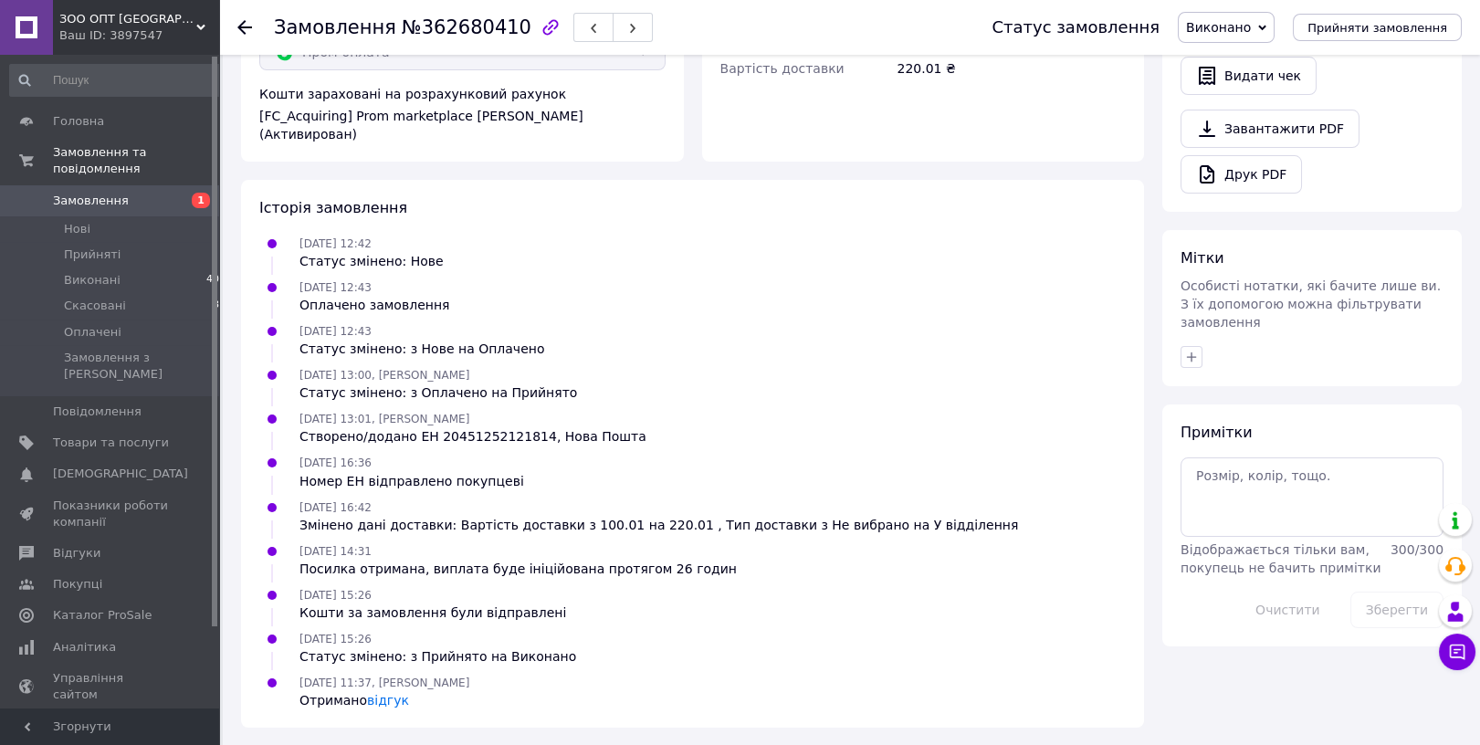
click at [106, 193] on span "Замовлення" at bounding box center [91, 201] width 76 height 16
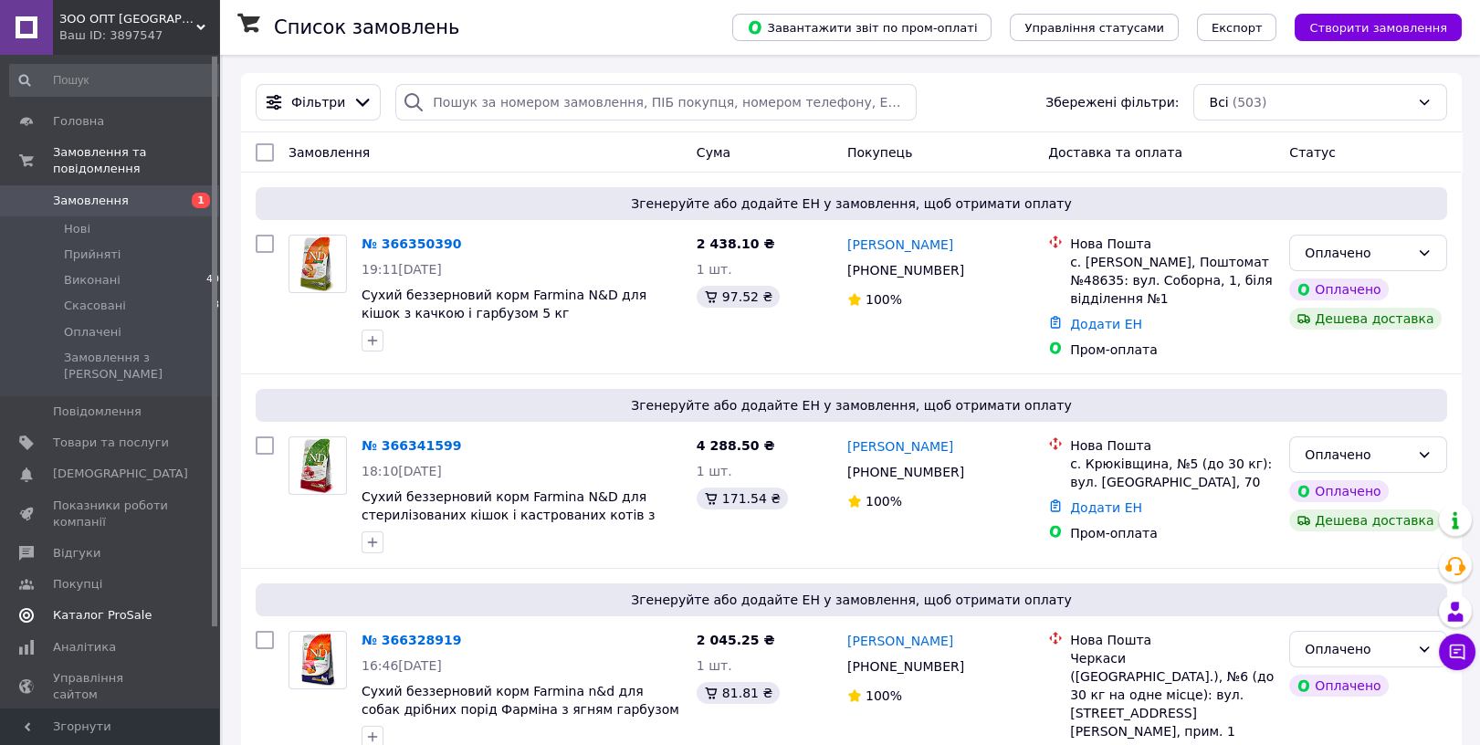
click at [155, 607] on span "Каталог ProSale" at bounding box center [111, 615] width 116 height 16
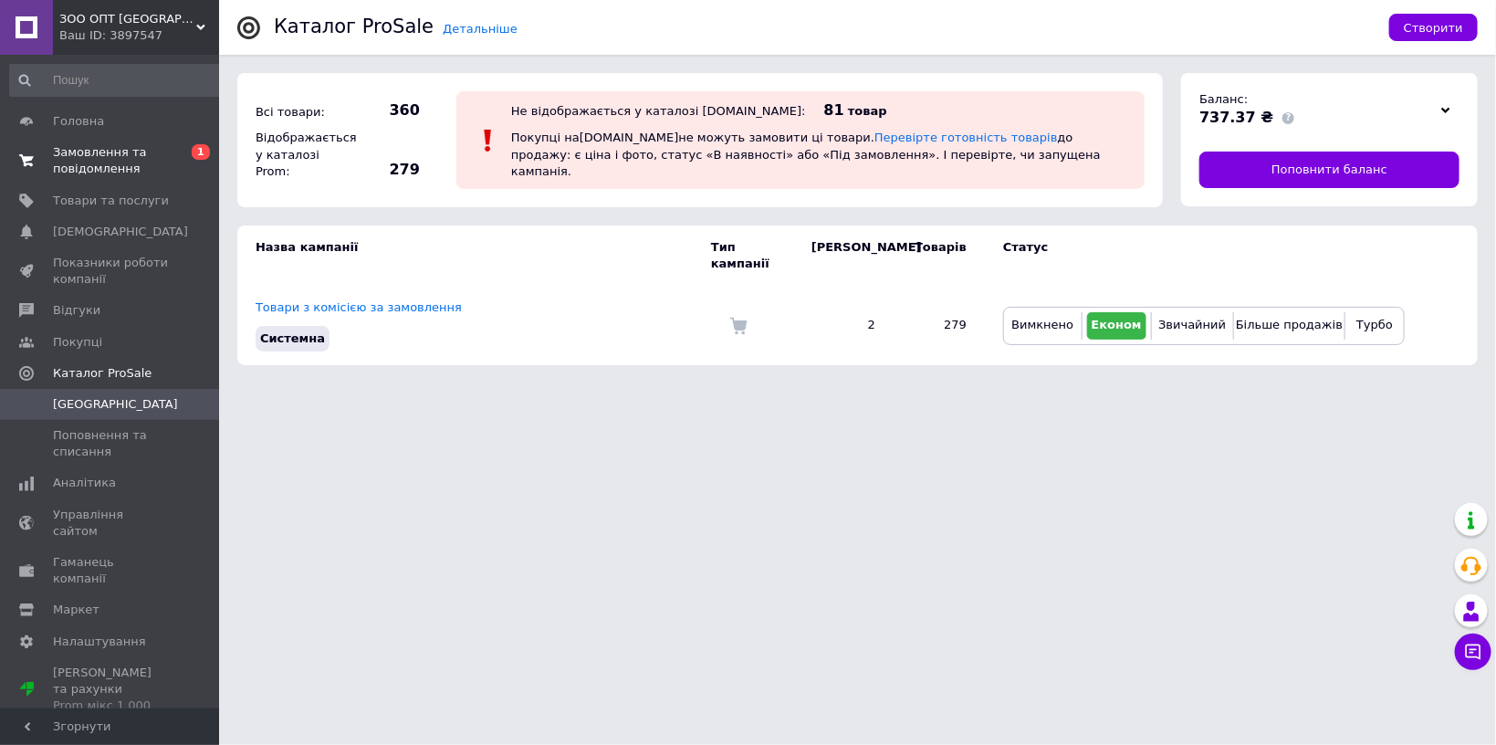
click at [146, 151] on span "Замовлення та повідомлення" at bounding box center [111, 160] width 116 height 33
